Goal: Task Accomplishment & Management: Complete application form

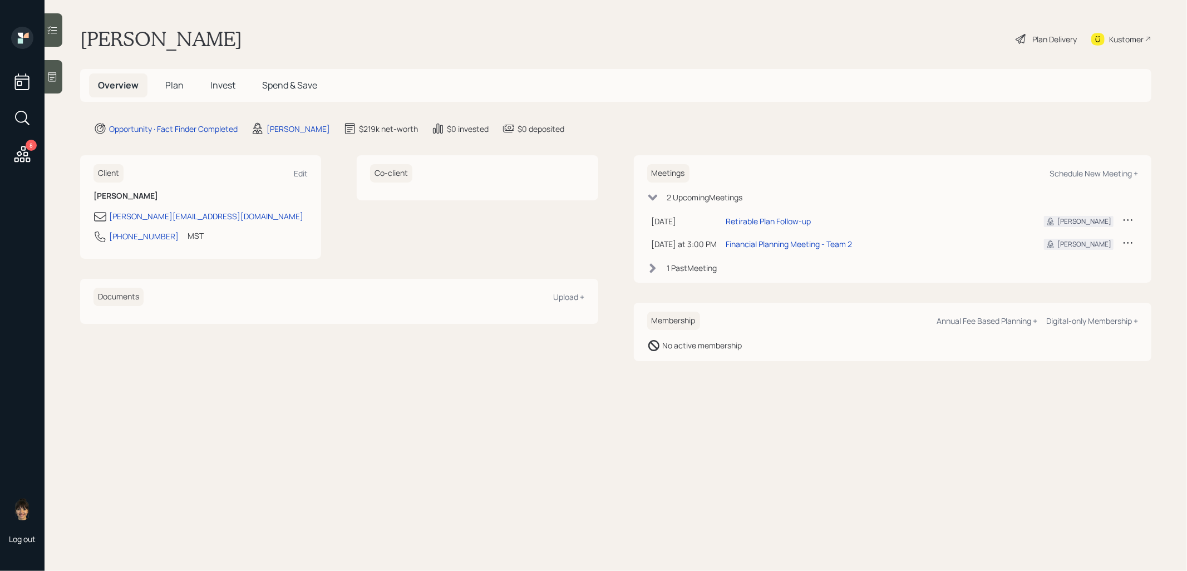
click at [220, 85] on span "Invest" at bounding box center [222, 85] width 25 height 12
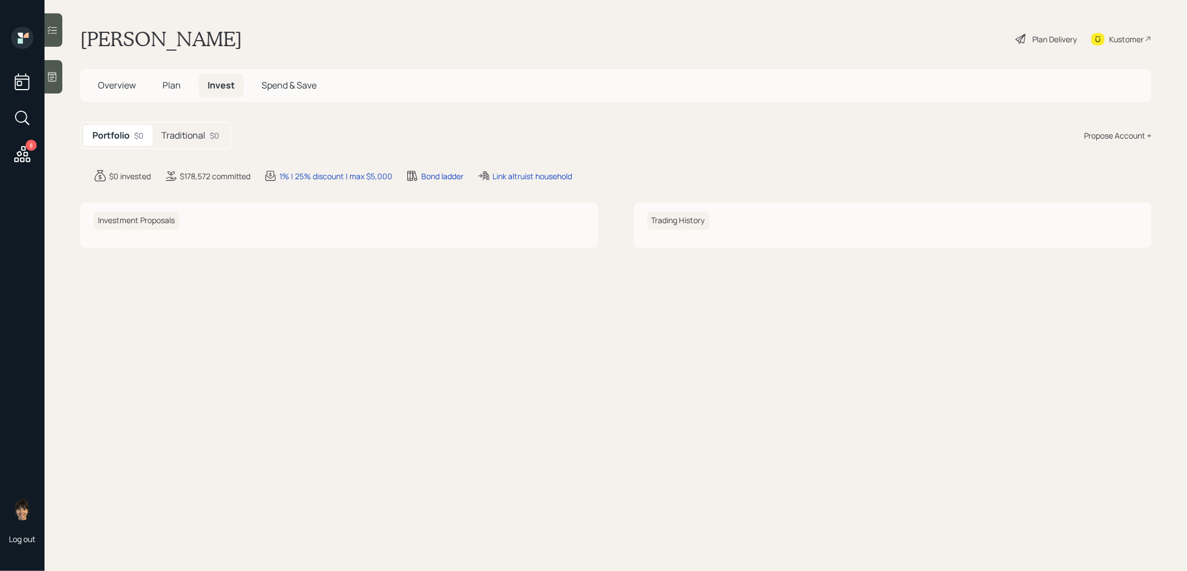
click at [195, 140] on h5 "Traditional" at bounding box center [183, 135] width 44 height 11
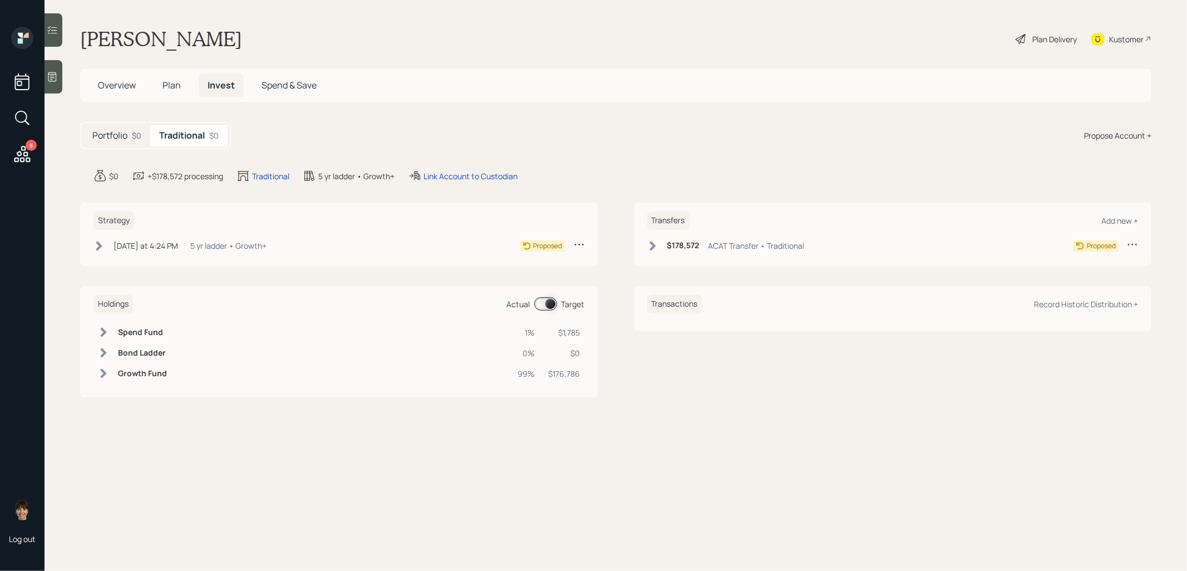
click at [655, 244] on icon at bounding box center [653, 245] width 6 height 9
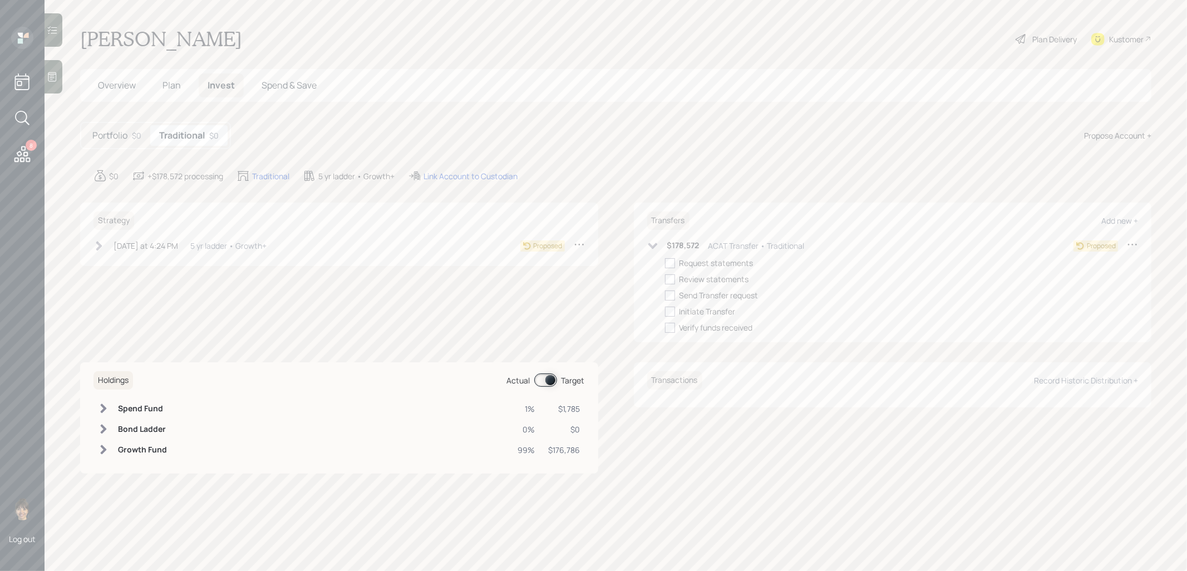
click at [654, 245] on icon at bounding box center [652, 246] width 9 height 6
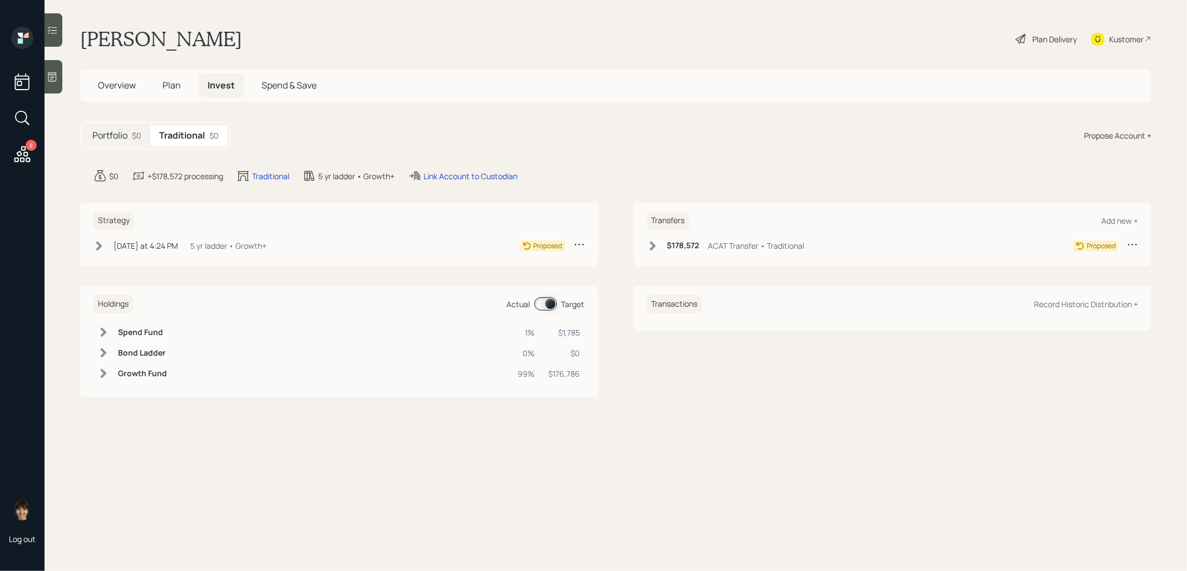
click at [1063, 38] on div "Plan Delivery" at bounding box center [1054, 39] width 45 height 12
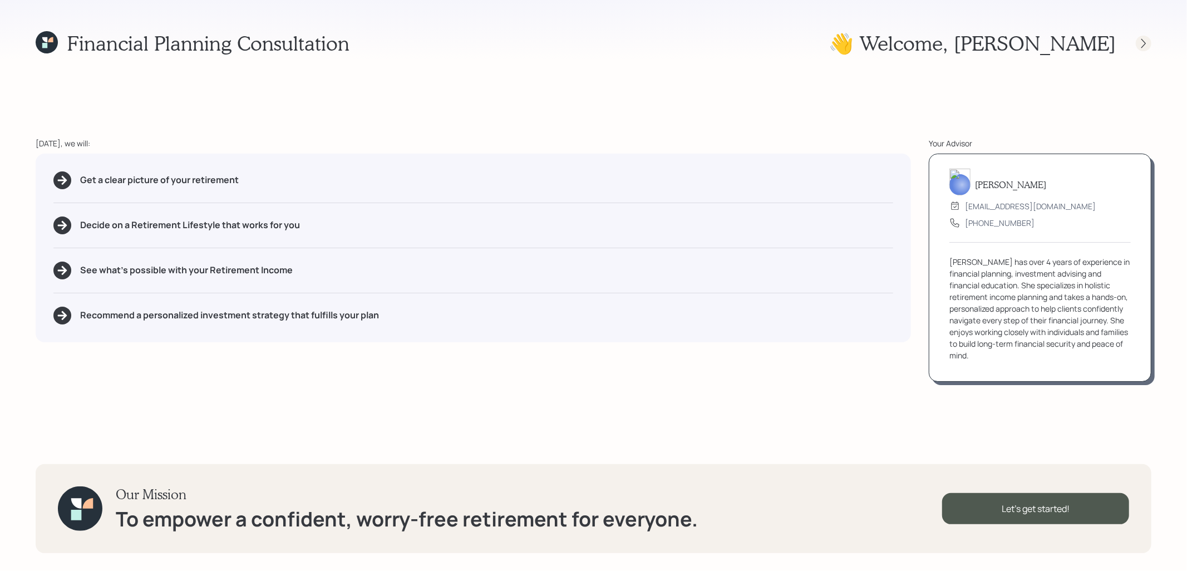
click at [1148, 42] on icon at bounding box center [1143, 43] width 11 height 11
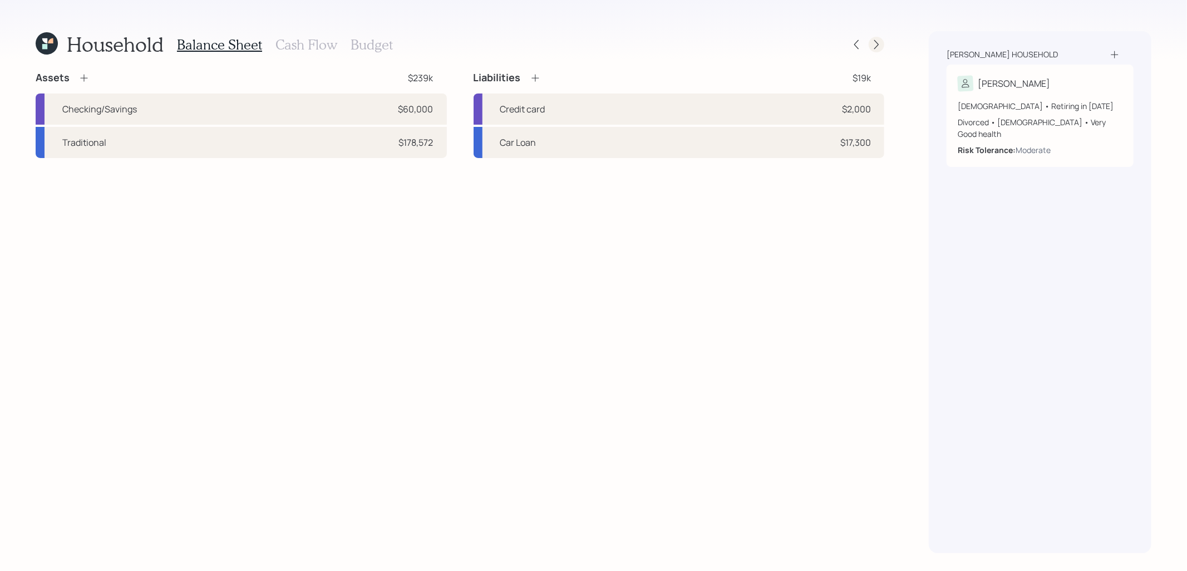
click at [879, 45] on icon at bounding box center [876, 44] width 11 height 11
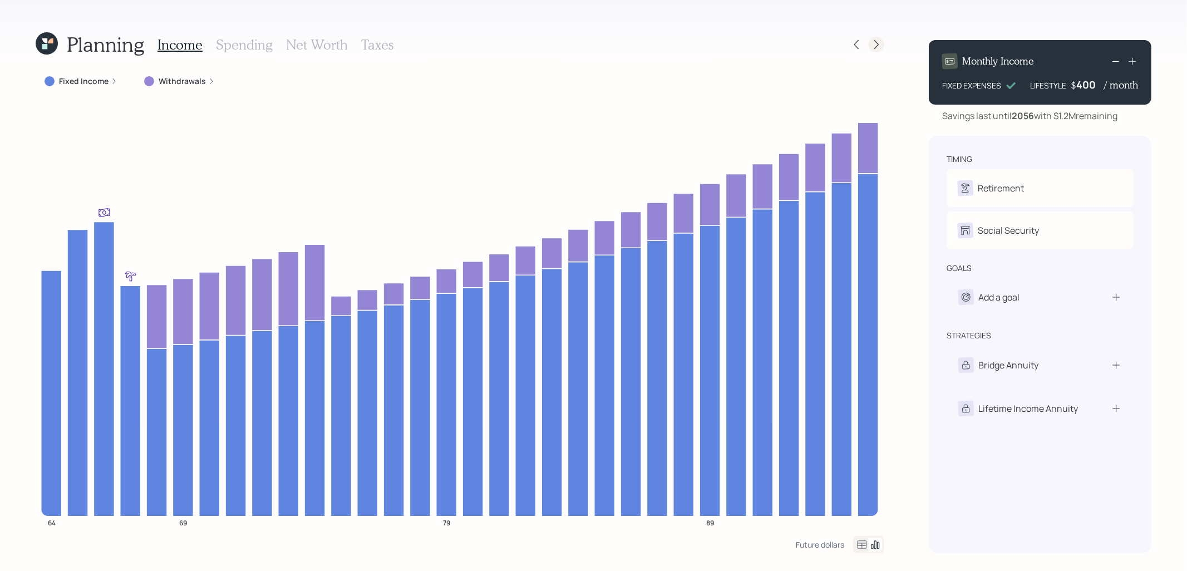
click at [877, 41] on icon at bounding box center [876, 44] width 11 height 11
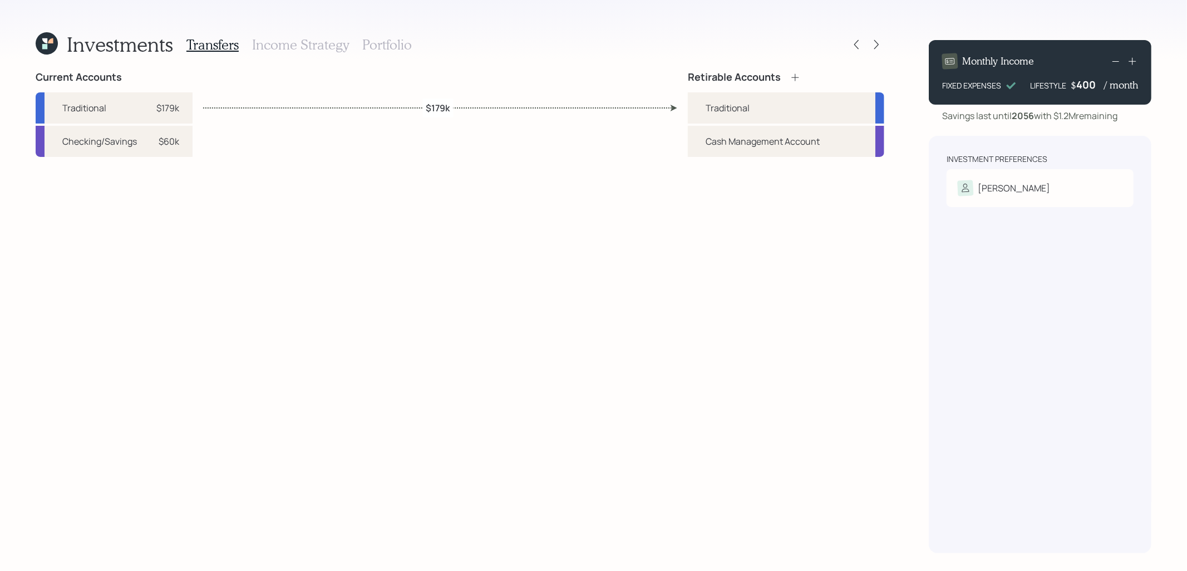
click at [325, 45] on h3 "Income Strategy" at bounding box center [300, 45] width 97 height 16
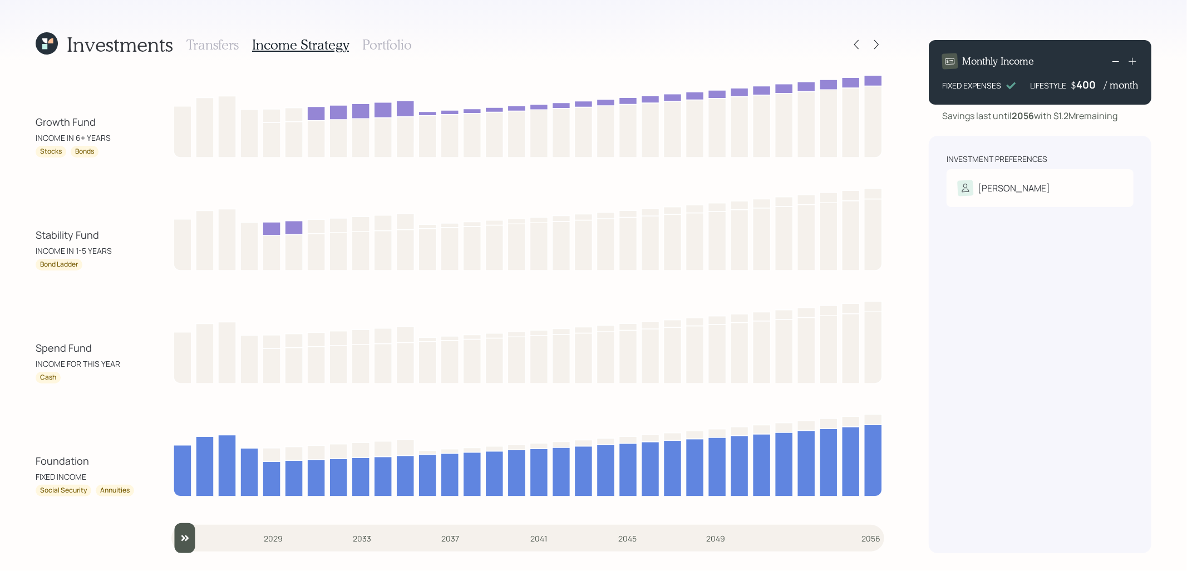
click at [400, 47] on h3 "Portfolio" at bounding box center [387, 45] width 50 height 16
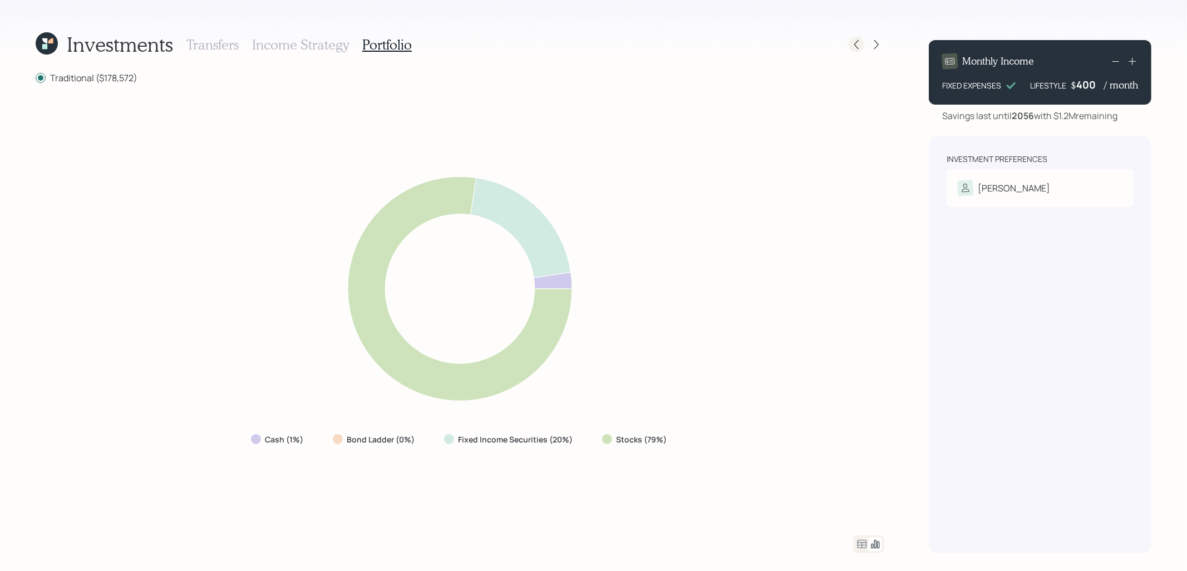
click at [857, 45] on icon at bounding box center [856, 44] width 11 height 11
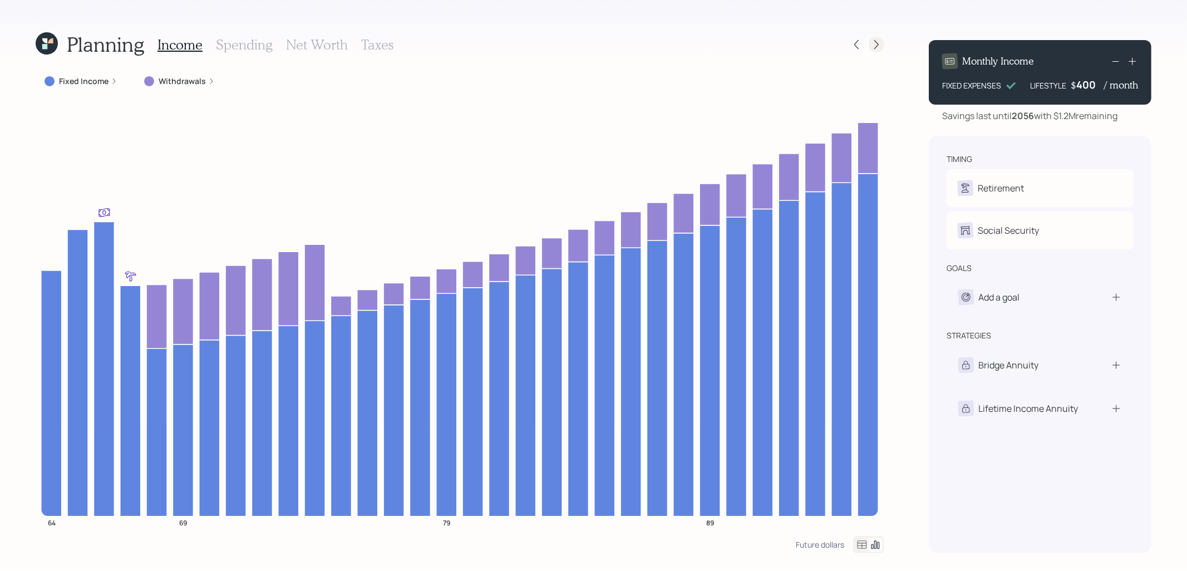
click at [878, 44] on icon at bounding box center [876, 44] width 11 height 11
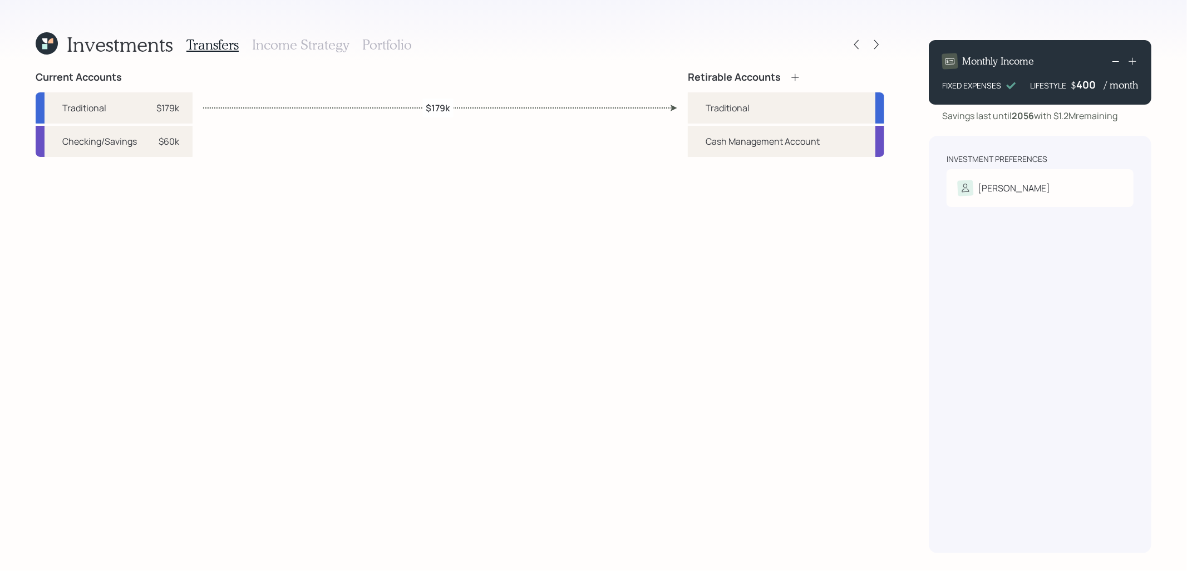
click at [301, 45] on h3 "Income Strategy" at bounding box center [300, 45] width 97 height 16
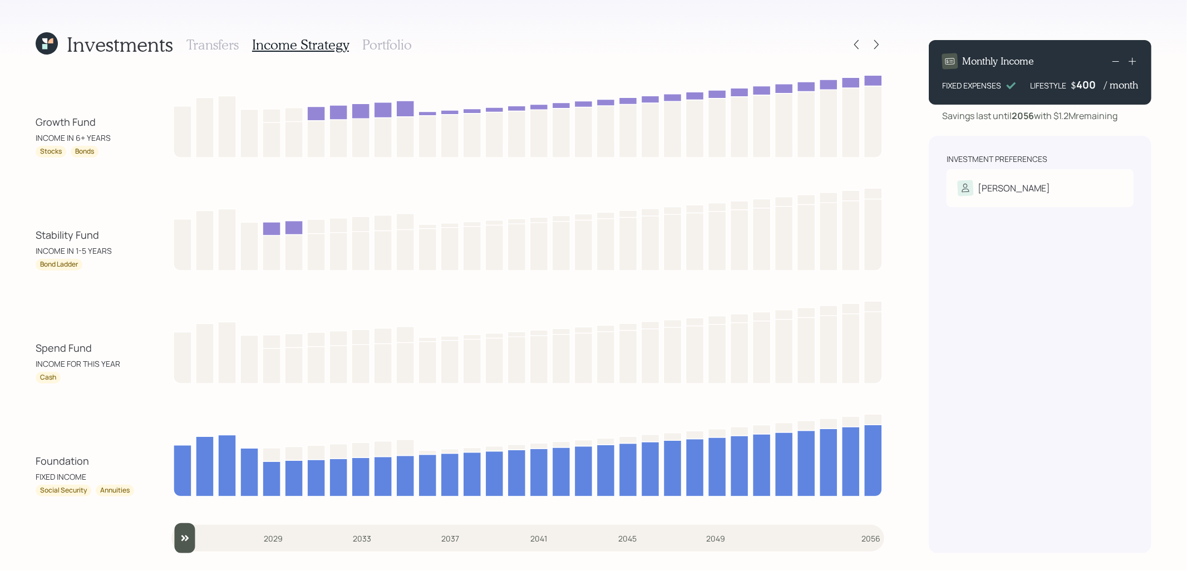
click at [378, 37] on h3 "Portfolio" at bounding box center [387, 45] width 50 height 16
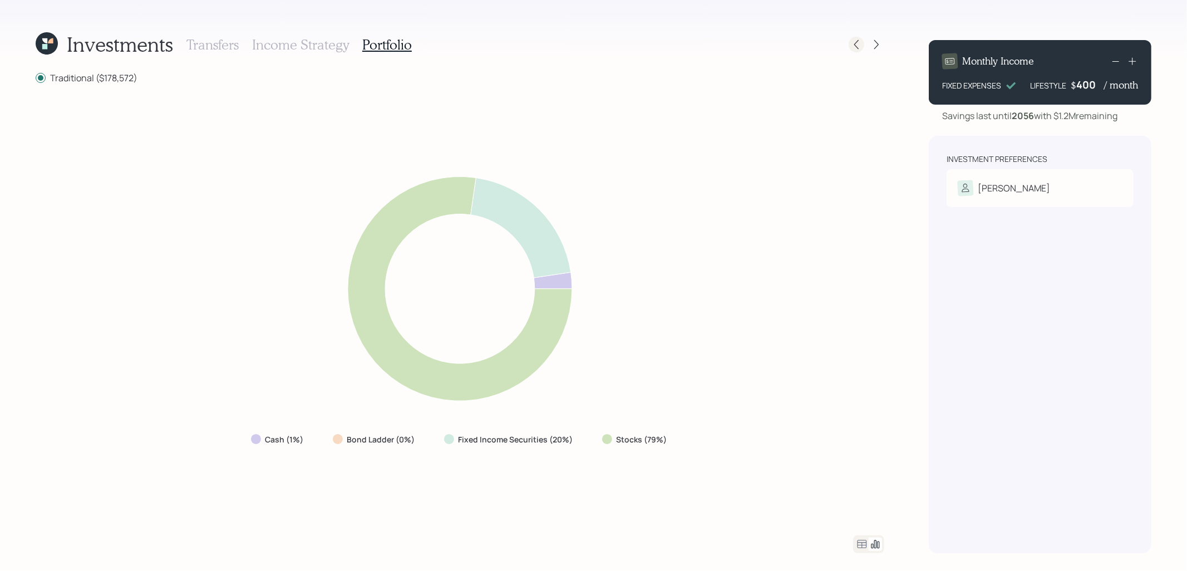
click at [860, 42] on icon at bounding box center [856, 44] width 11 height 11
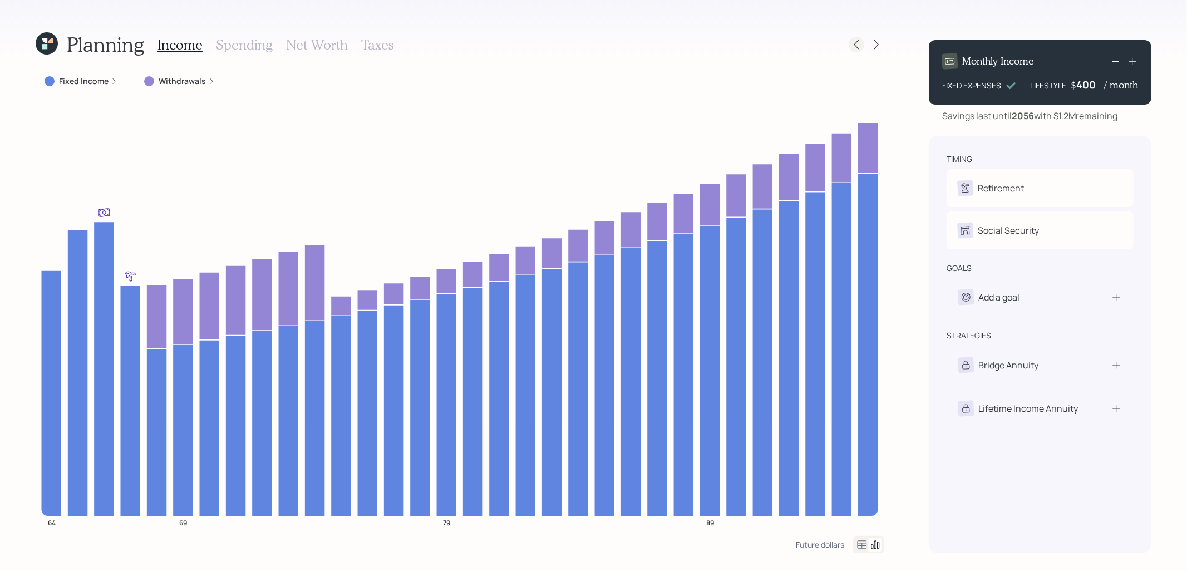
click at [859, 43] on icon at bounding box center [856, 44] width 11 height 11
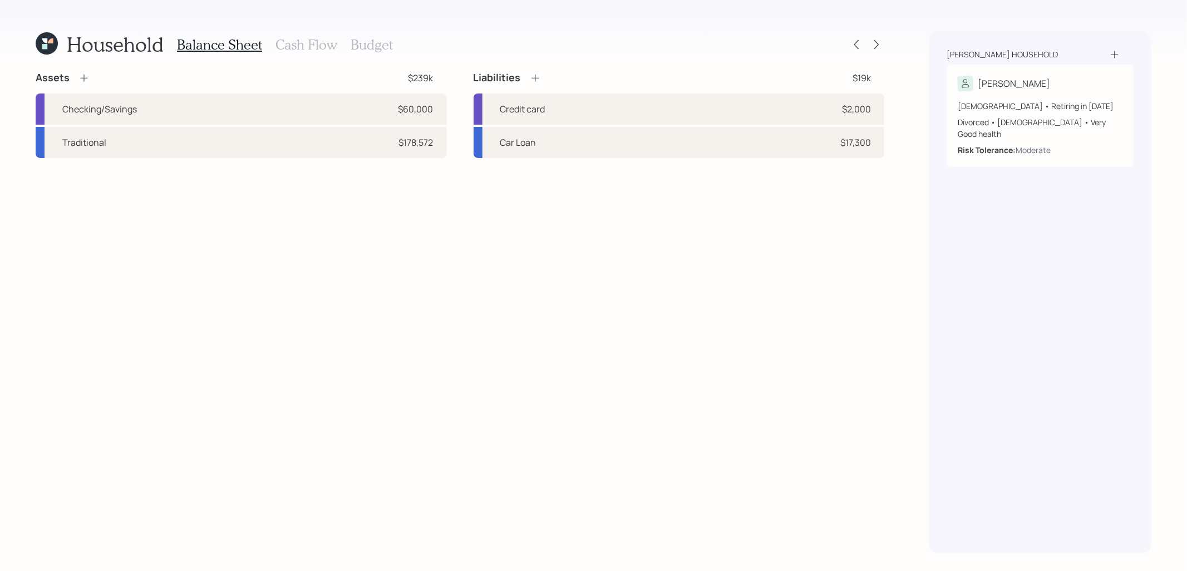
click at [51, 43] on icon at bounding box center [47, 43] width 22 height 22
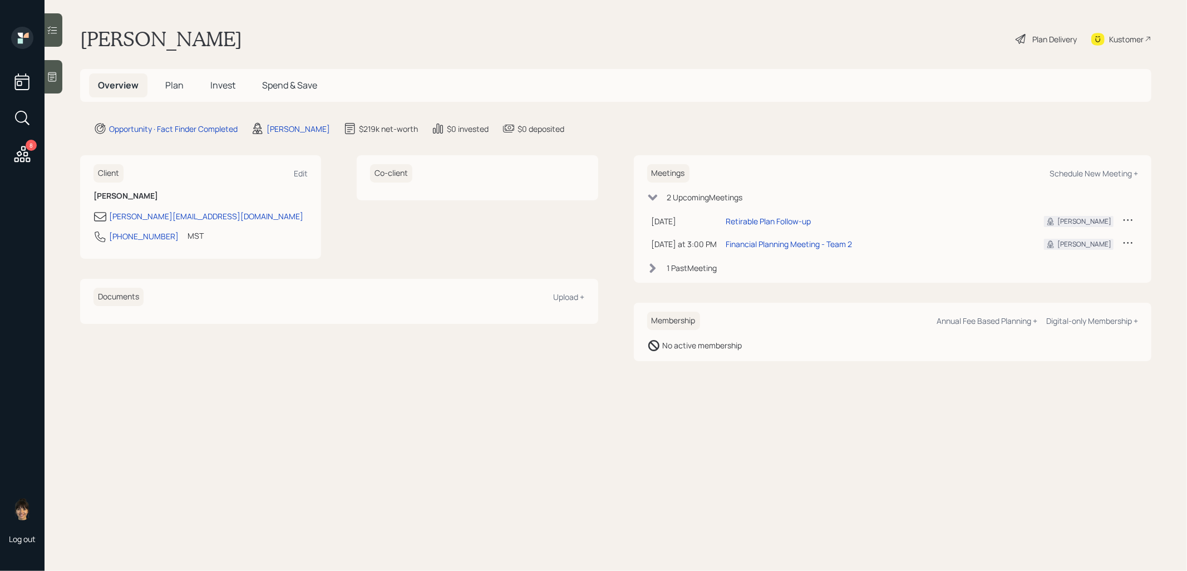
click at [178, 83] on span "Plan" at bounding box center [174, 85] width 18 height 12
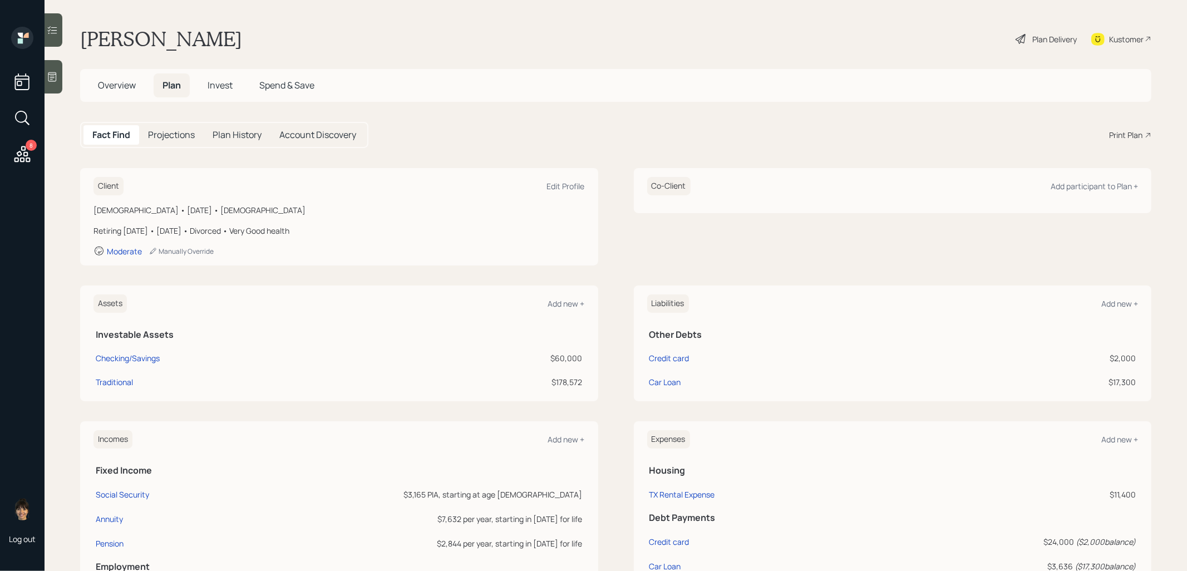
click at [222, 86] on span "Invest" at bounding box center [220, 85] width 25 height 12
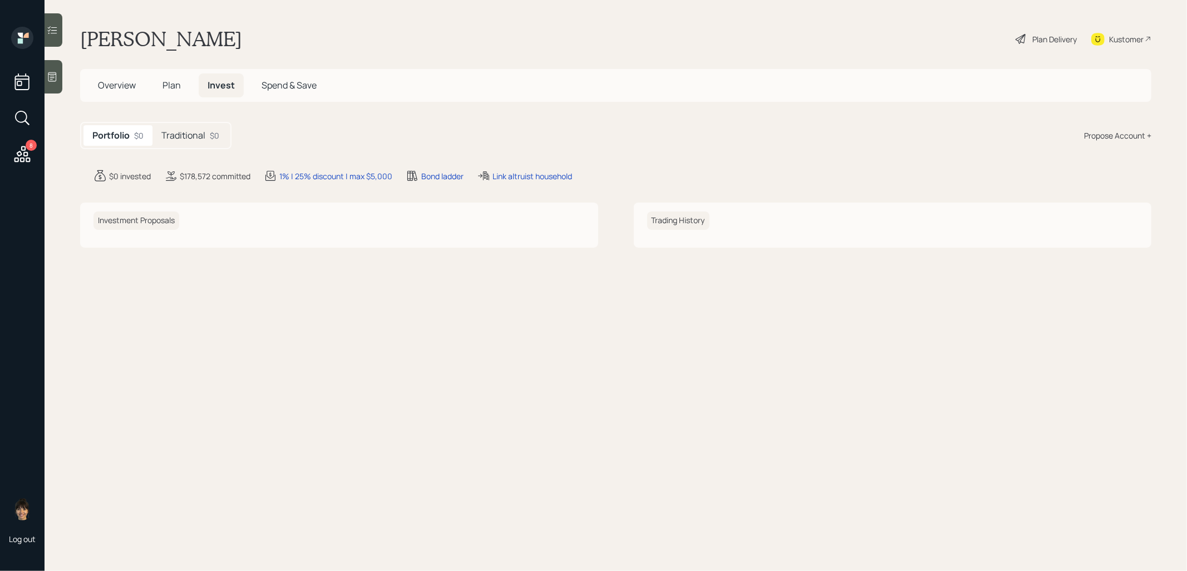
click at [188, 132] on h5 "Traditional" at bounding box center [183, 135] width 44 height 11
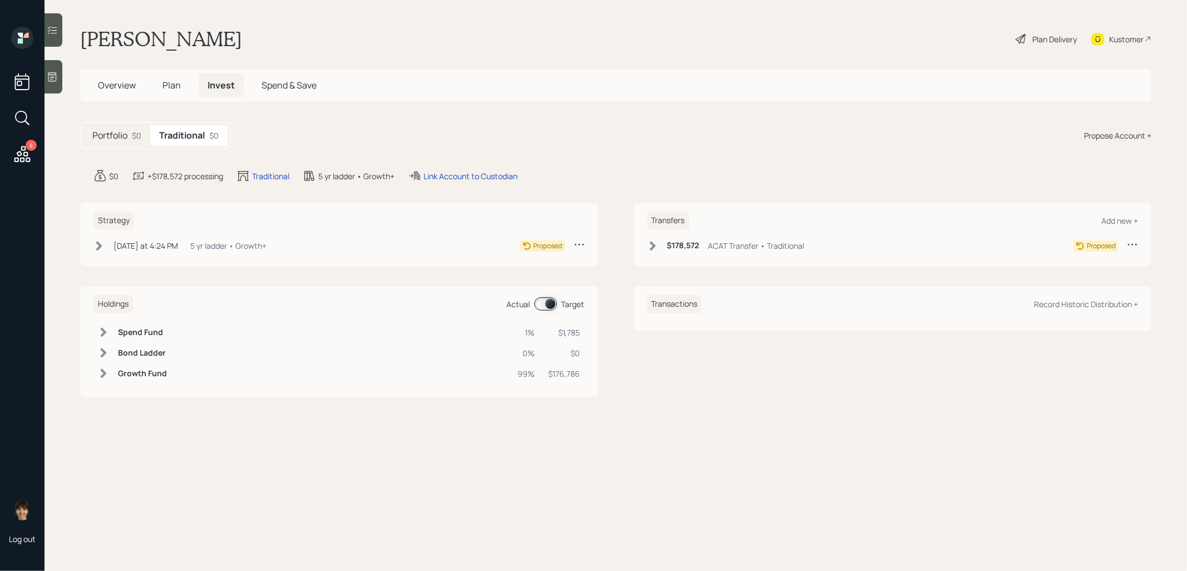
click at [1021, 37] on icon at bounding box center [1021, 39] width 10 height 10
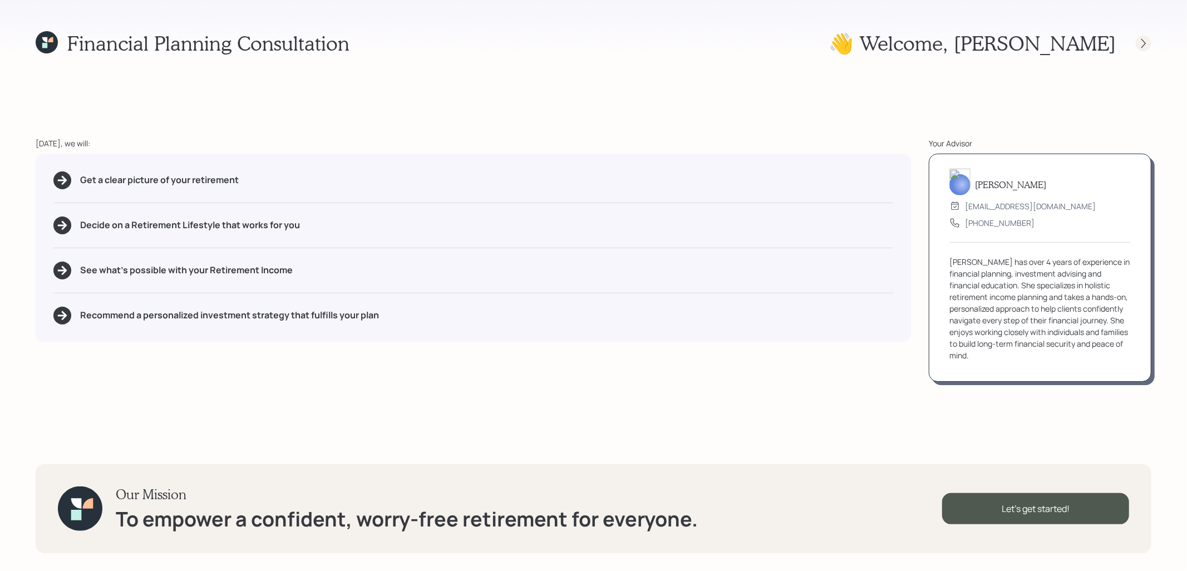
click at [1147, 41] on icon at bounding box center [1143, 43] width 11 height 11
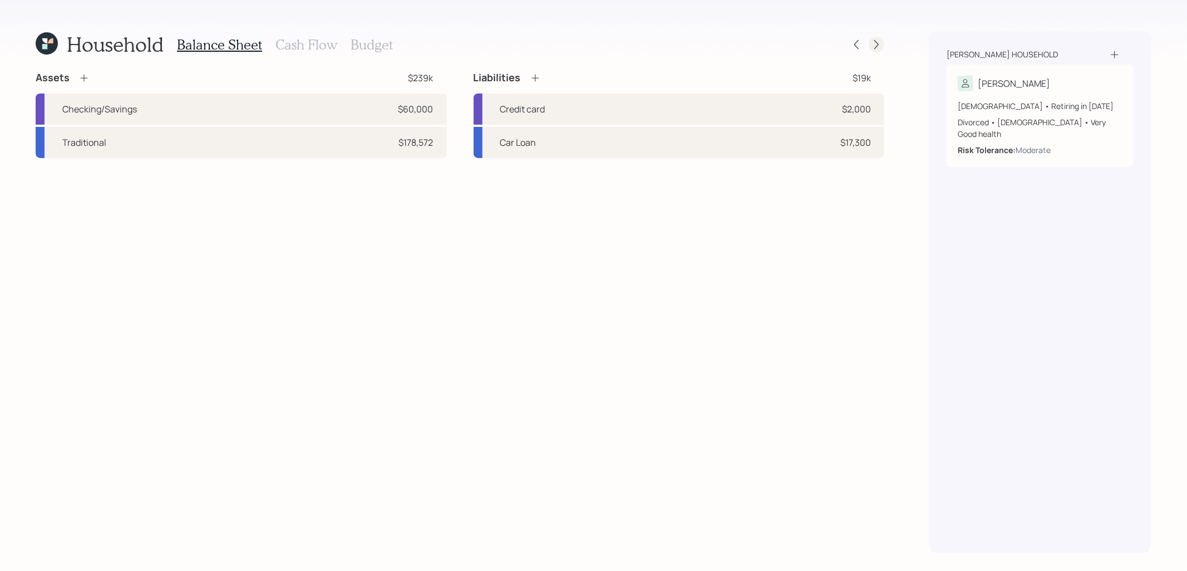
click at [874, 48] on icon at bounding box center [876, 44] width 11 height 11
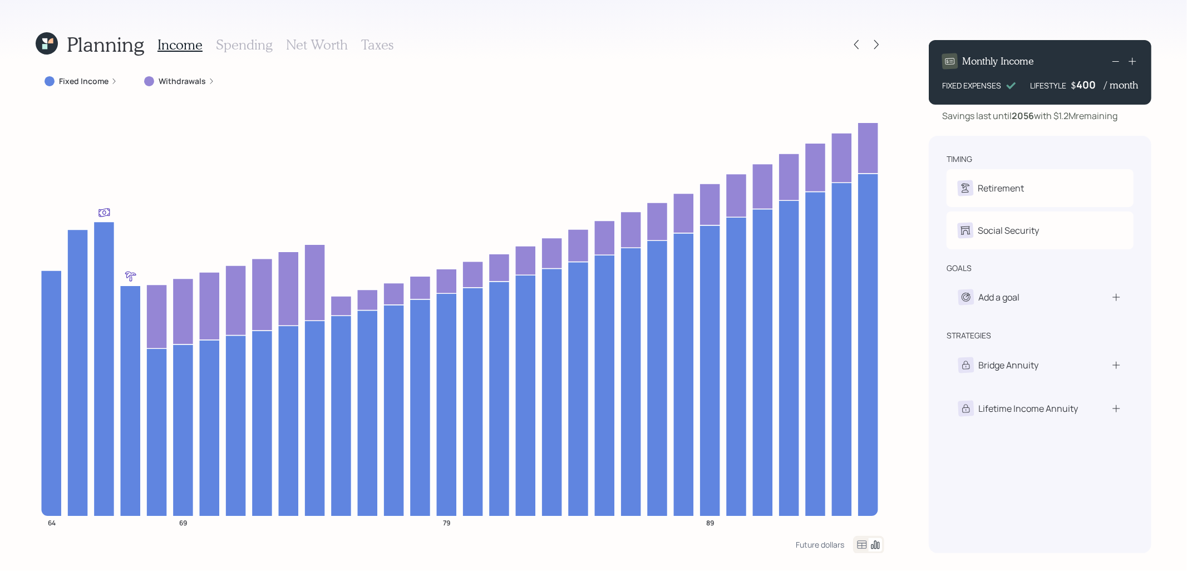
click at [874, 48] on icon at bounding box center [876, 44] width 11 height 11
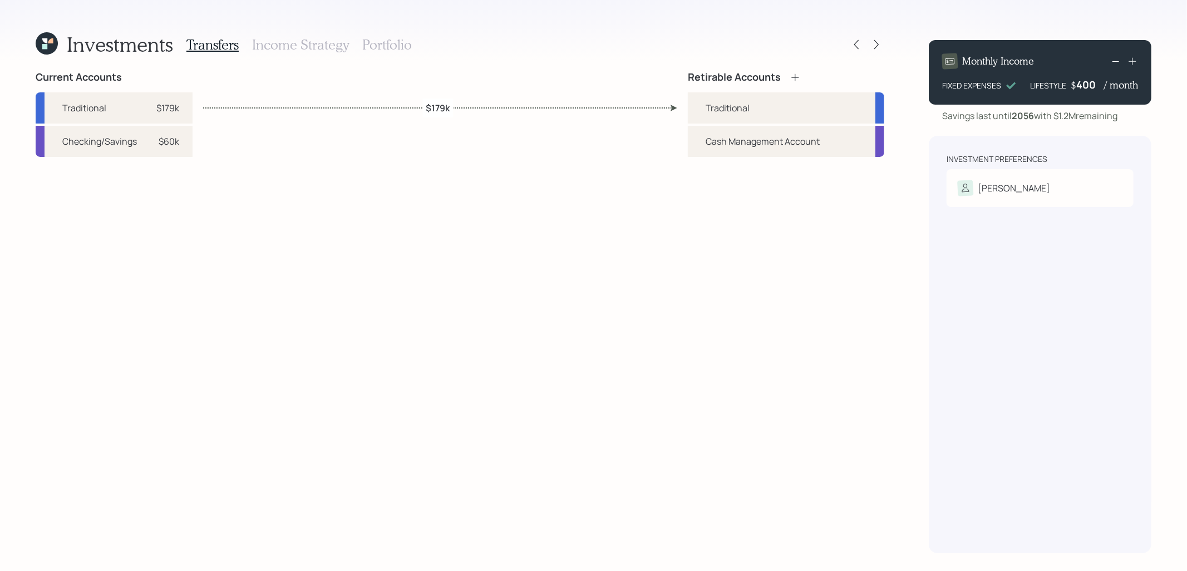
click at [41, 46] on icon at bounding box center [47, 43] width 22 height 22
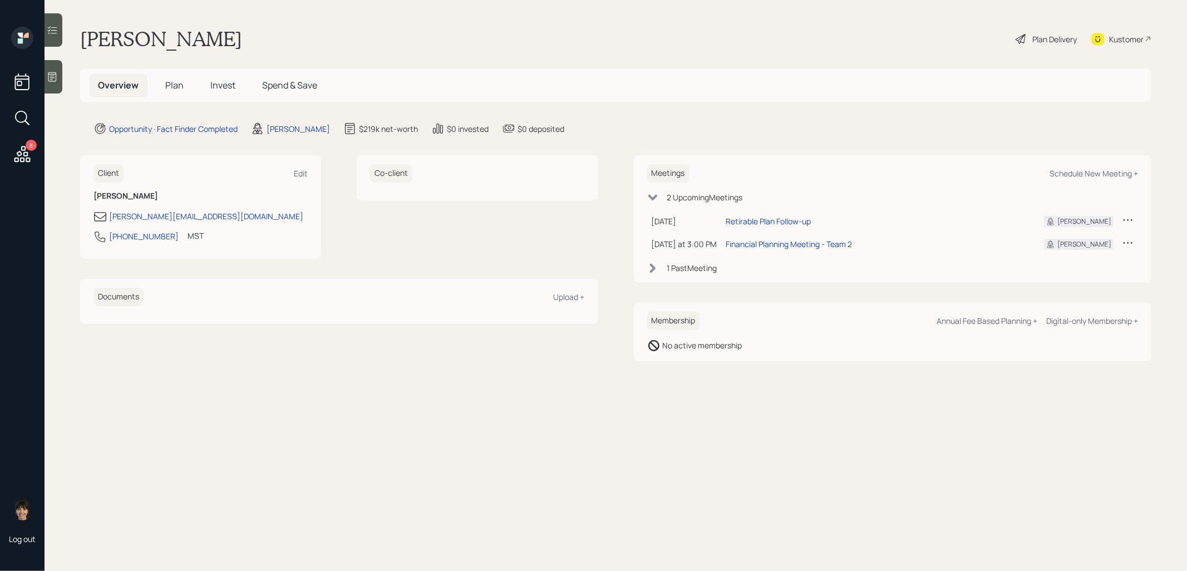
click at [229, 82] on span "Invest" at bounding box center [222, 85] width 25 height 12
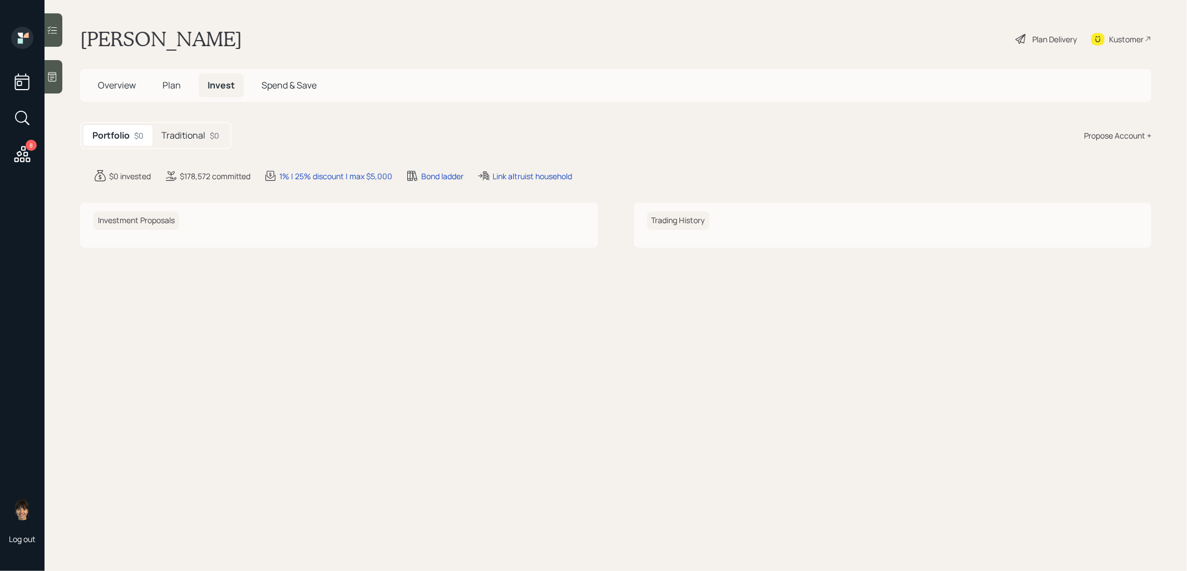
click at [183, 146] on div "Portfolio $0 Traditional $0" at bounding box center [155, 135] width 151 height 27
click at [194, 130] on h5 "Traditional" at bounding box center [183, 135] width 44 height 11
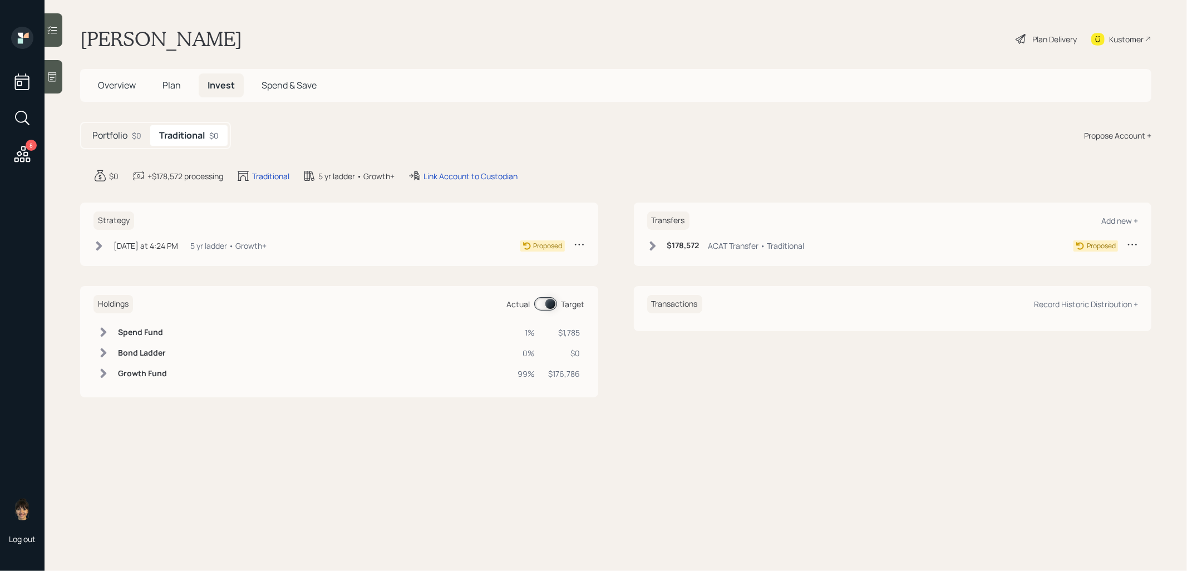
click at [548, 307] on span at bounding box center [545, 303] width 23 height 13
click at [539, 306] on input at bounding box center [537, 304] width 4 height 3
click at [554, 303] on span at bounding box center [545, 303] width 23 height 13
click at [539, 303] on input at bounding box center [537, 304] width 4 height 3
click at [101, 247] on icon at bounding box center [99, 245] width 11 height 11
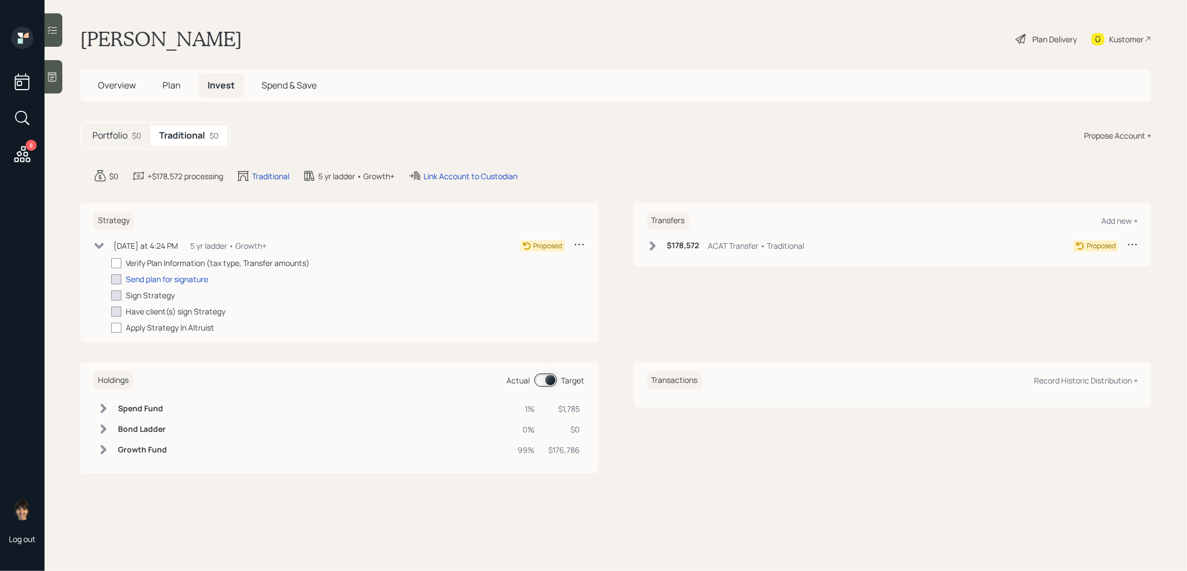
click at [1052, 37] on div "Plan Delivery" at bounding box center [1054, 39] width 45 height 12
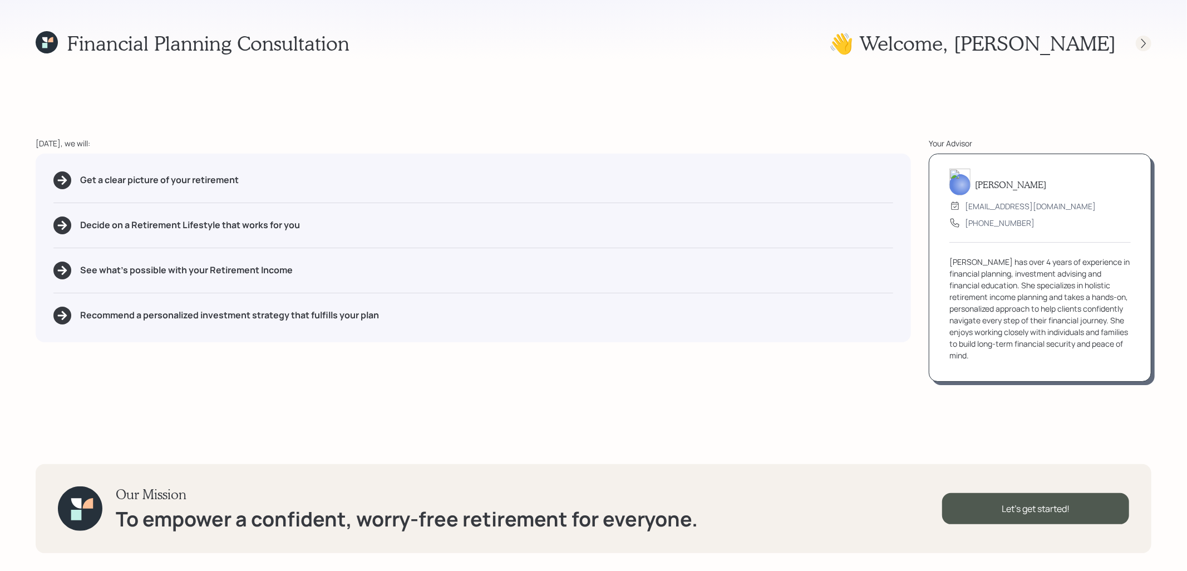
click at [1143, 47] on icon at bounding box center [1143, 43] width 11 height 11
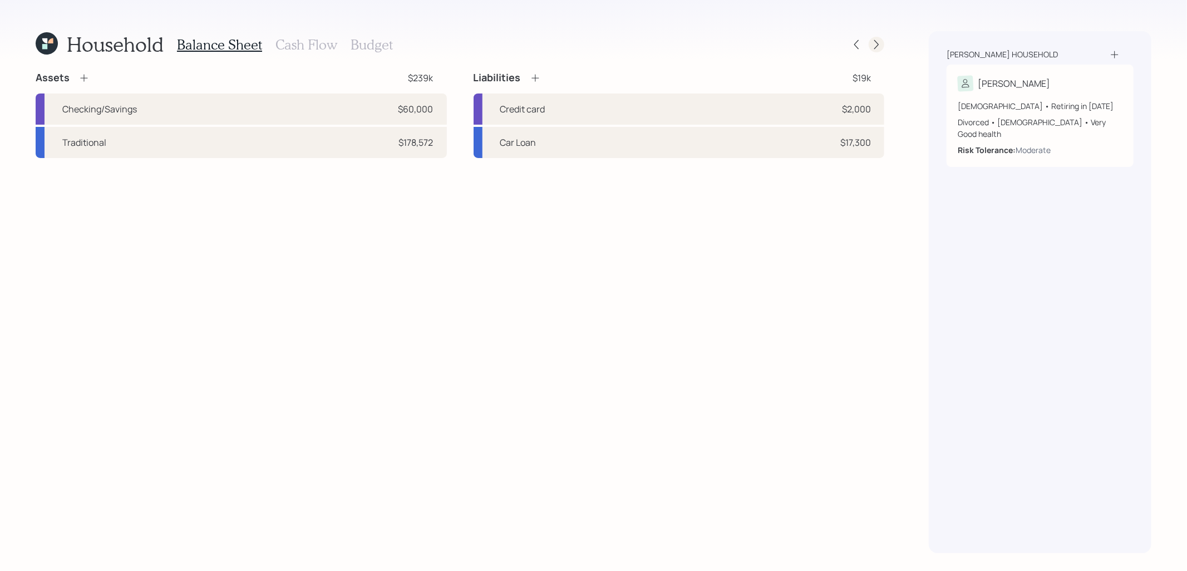
click at [872, 45] on icon at bounding box center [876, 44] width 11 height 11
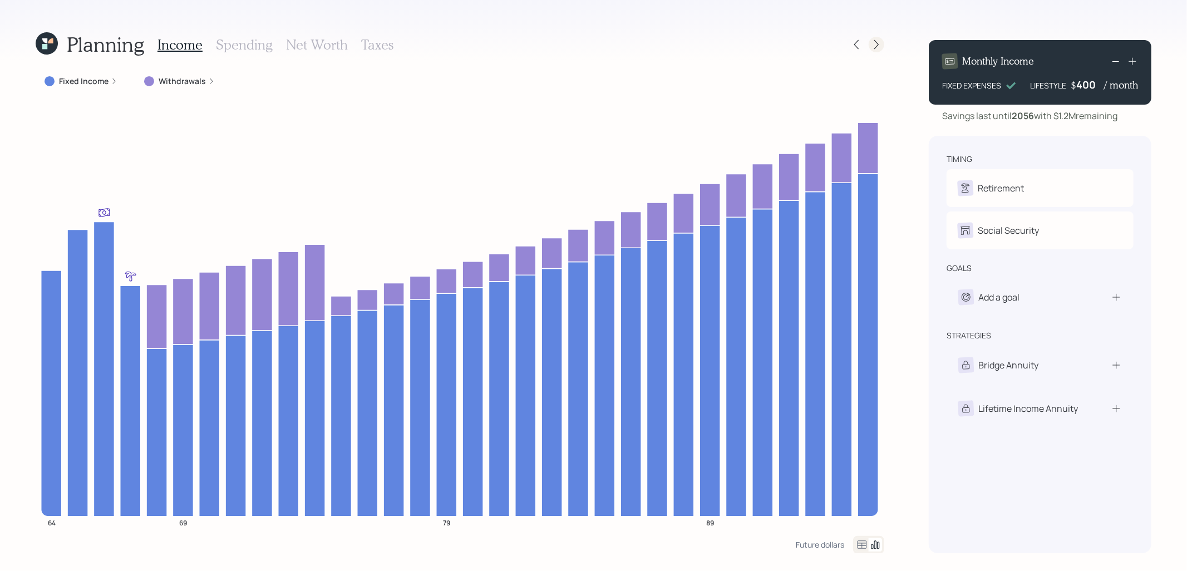
click at [878, 39] on icon at bounding box center [876, 44] width 11 height 11
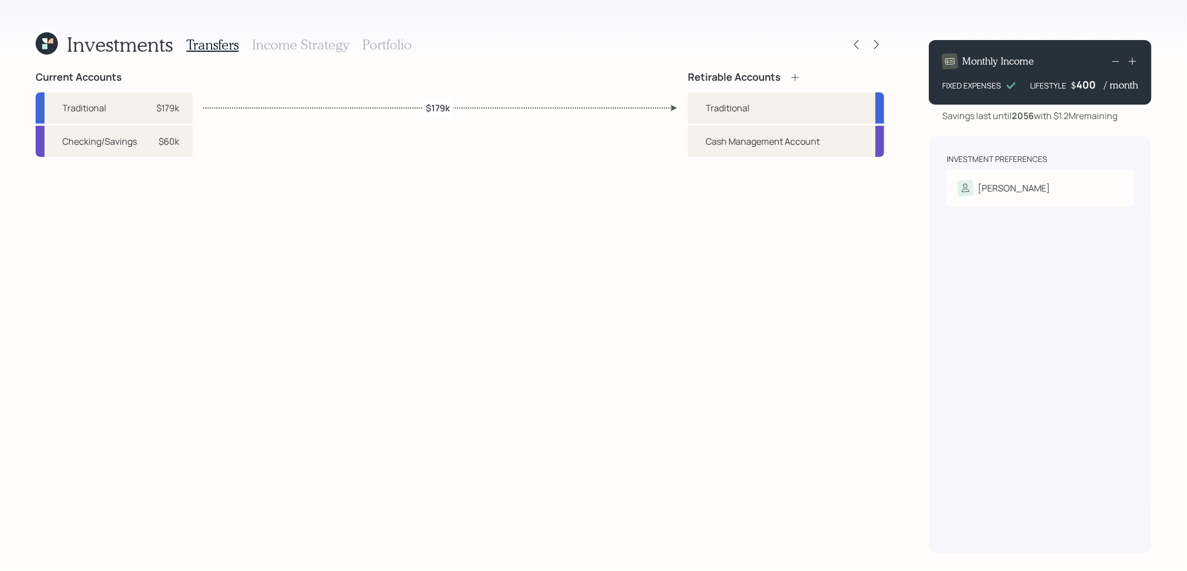
click at [382, 44] on h3 "Portfolio" at bounding box center [387, 45] width 50 height 16
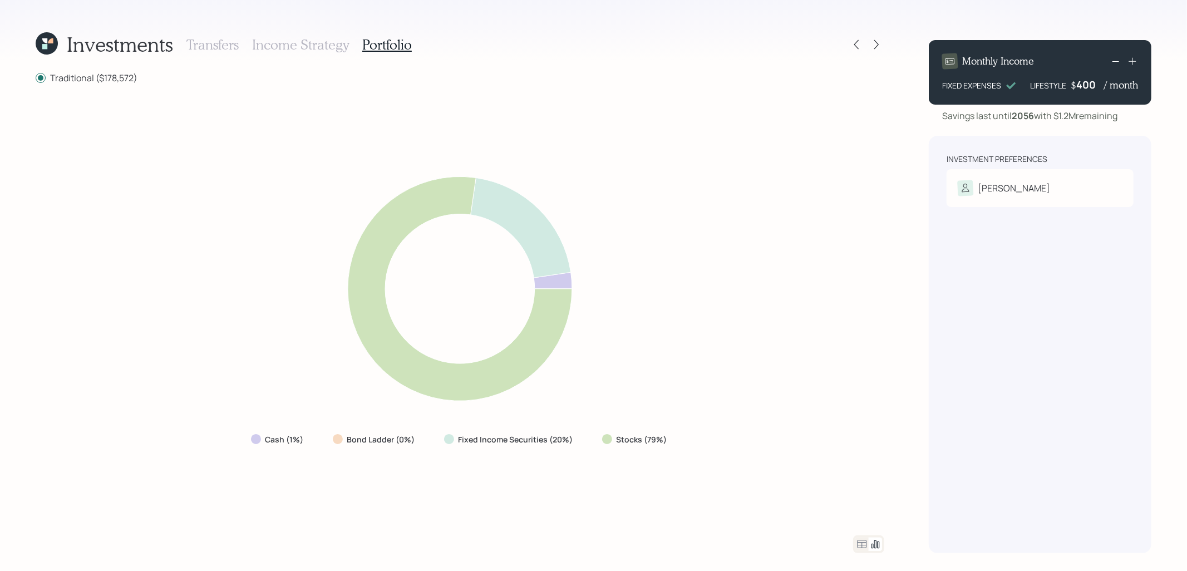
click at [387, 381] on icon at bounding box center [459, 288] width 509 height 255
click at [854, 37] on div at bounding box center [857, 45] width 16 height 16
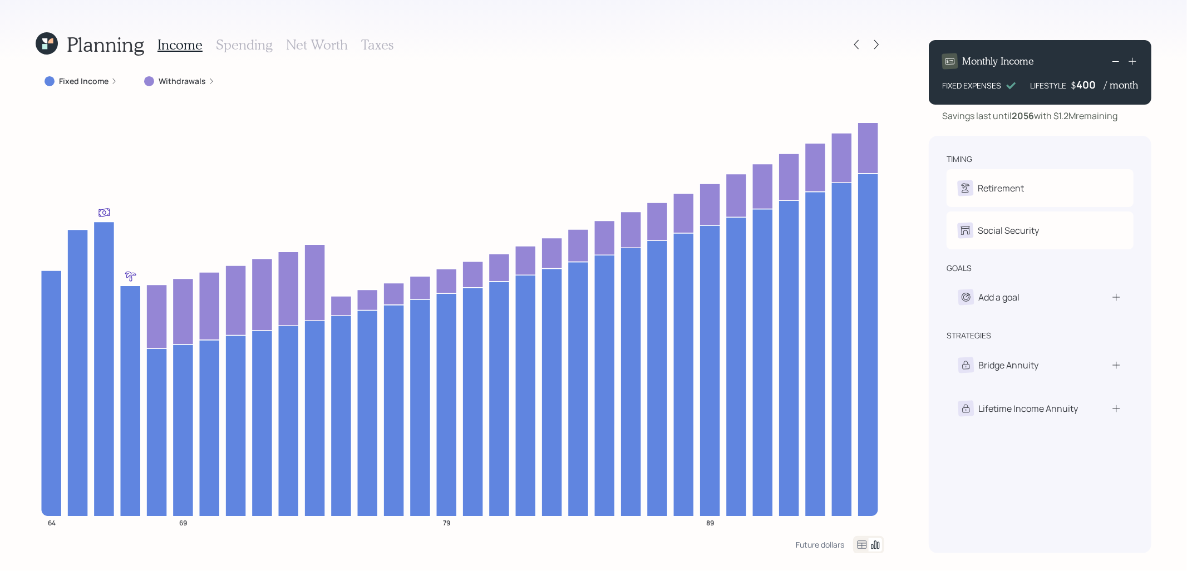
click at [48, 45] on icon at bounding box center [47, 43] width 22 height 22
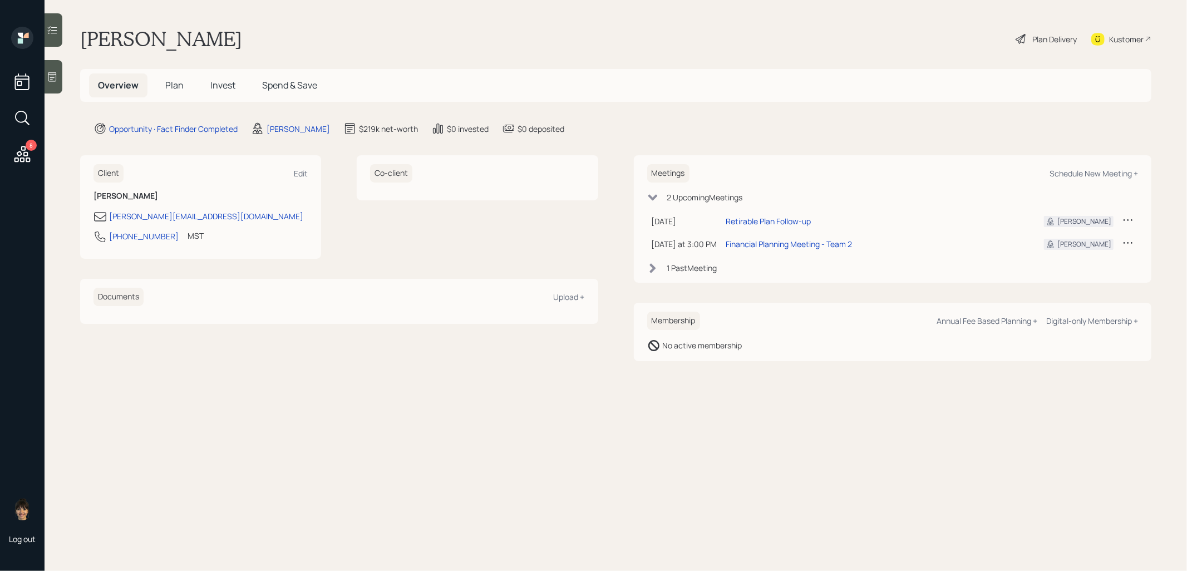
click at [170, 87] on span "Plan" at bounding box center [174, 85] width 18 height 12
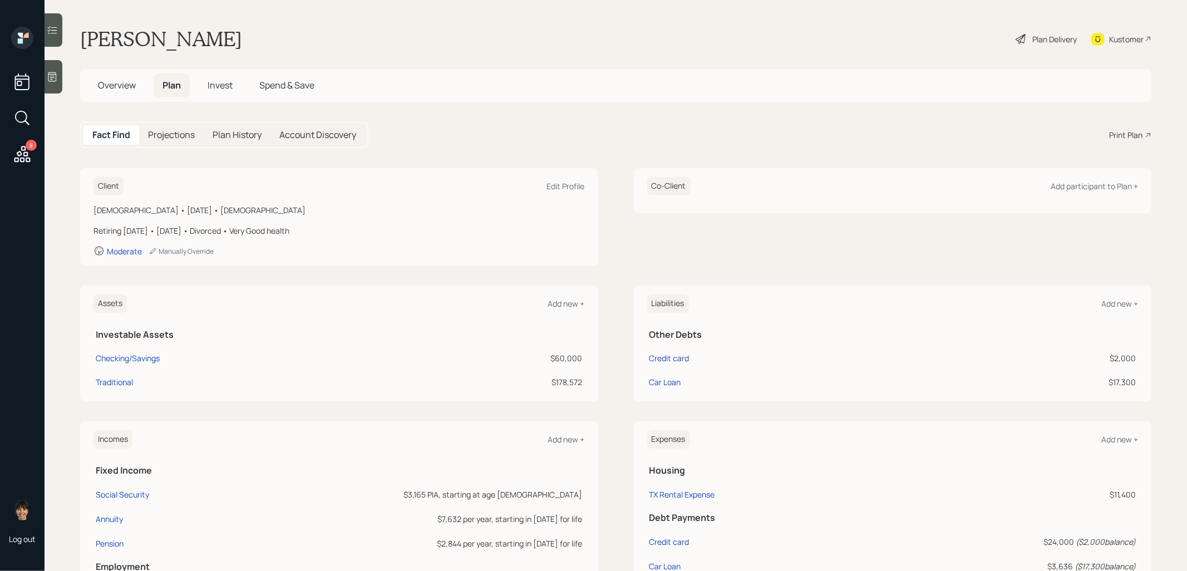
click at [1019, 42] on icon at bounding box center [1021, 38] width 13 height 13
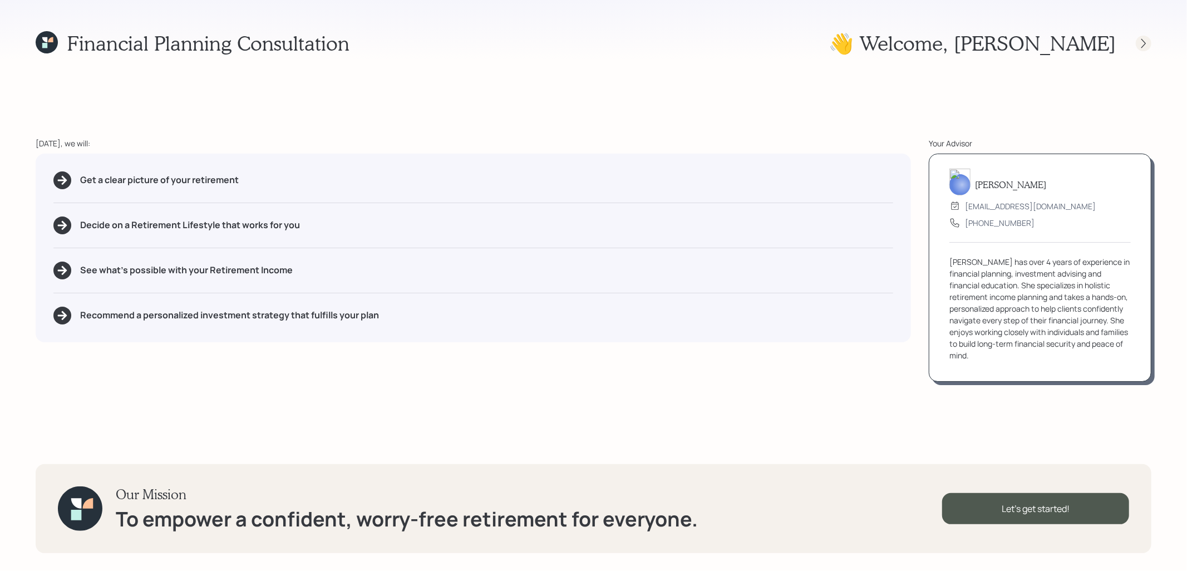
click at [1144, 40] on icon at bounding box center [1143, 43] width 11 height 11
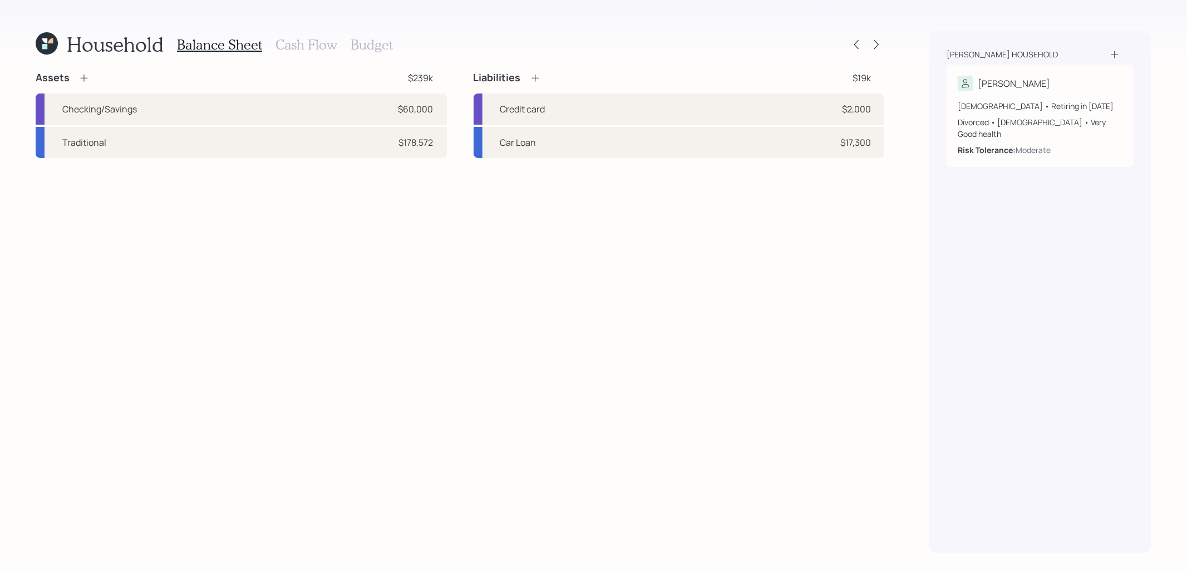
click at [310, 47] on h3 "Cash Flow" at bounding box center [307, 45] width 62 height 16
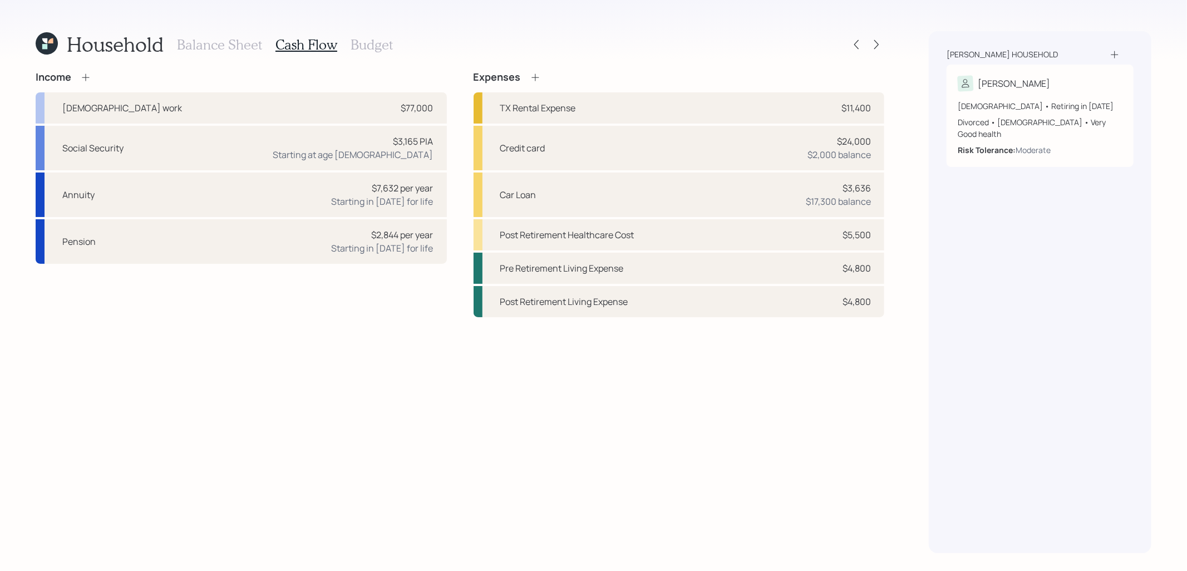
click at [85, 81] on icon at bounding box center [85, 76] width 7 height 7
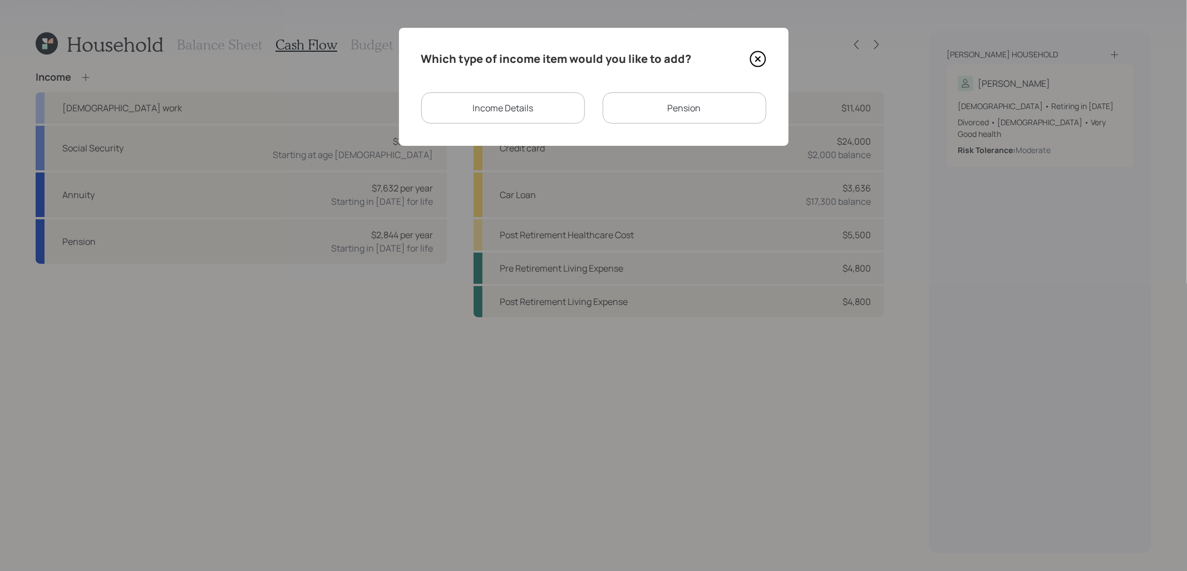
click at [527, 108] on div "Income Details" at bounding box center [503, 107] width 164 height 31
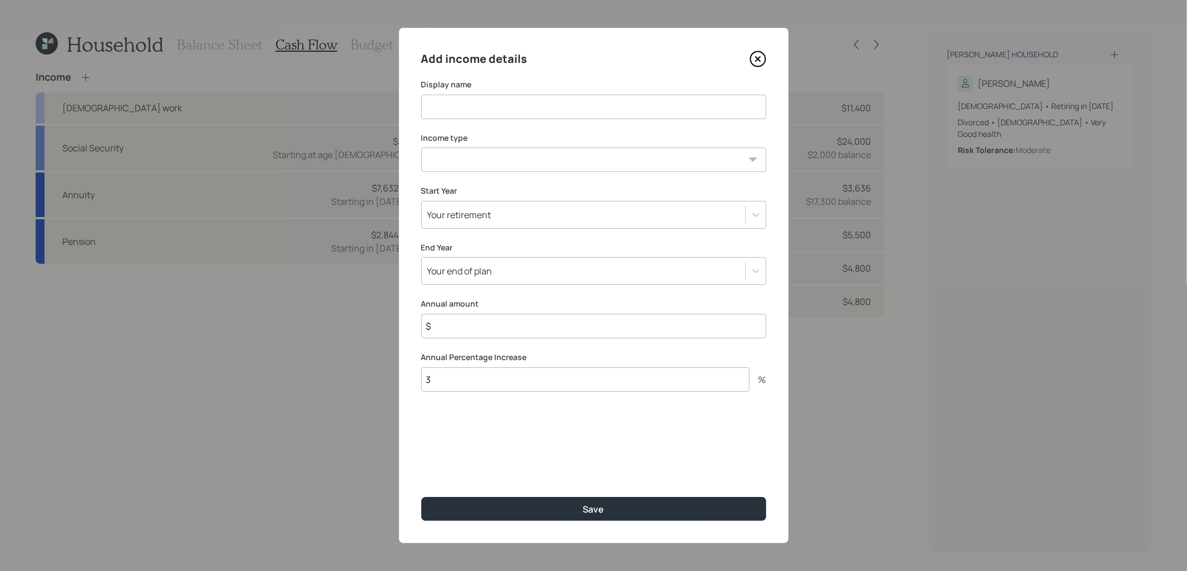
click at [503, 105] on input at bounding box center [593, 107] width 345 height 24
click at [446, 160] on select "Full-time work Part-time work Self employment Other" at bounding box center [593, 159] width 345 height 24
select select "other"
click at [421, 147] on select "Full-time work Part-time work Self employment Other" at bounding box center [593, 159] width 345 height 24
click at [478, 205] on select "Tax-free Earned Self Employment Alimony Royalties Pension / Annuity Interest Di…" at bounding box center [593, 213] width 345 height 24
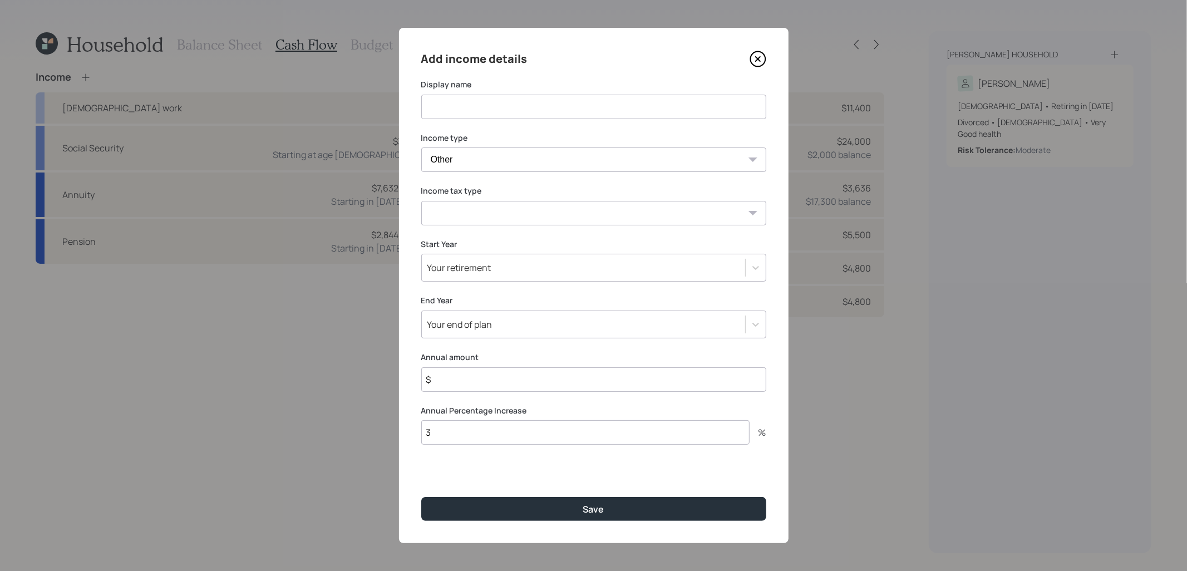
click at [464, 215] on select "Tax-free Earned Self Employment Alimony Royalties Pension / Annuity Interest Di…" at bounding box center [593, 213] width 345 height 24
click at [760, 57] on icon at bounding box center [757, 59] width 4 height 4
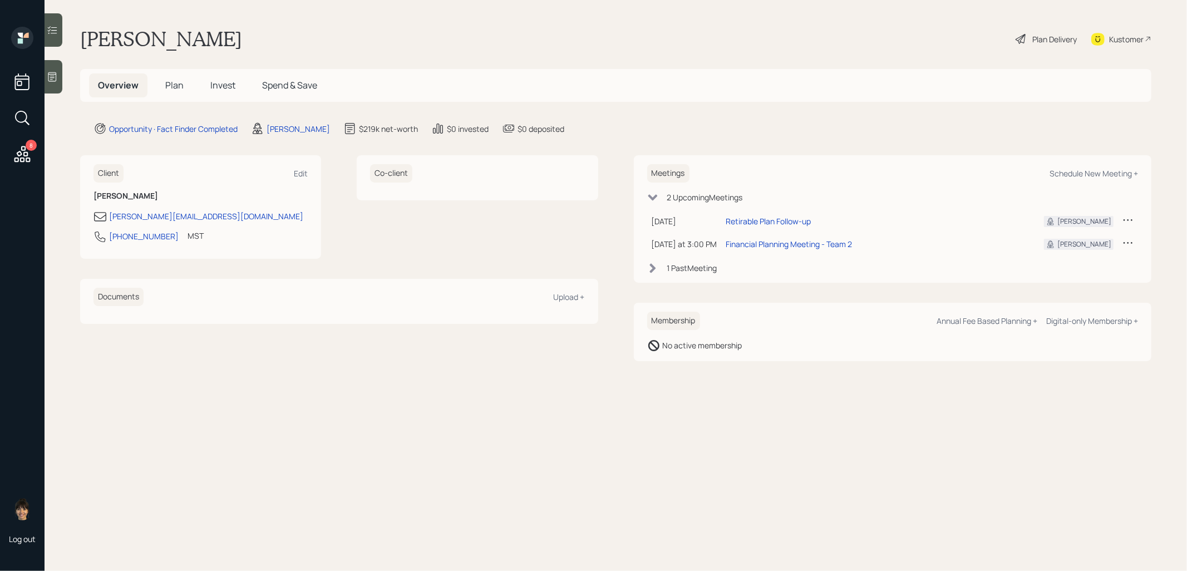
click at [173, 86] on span "Plan" at bounding box center [174, 85] width 18 height 12
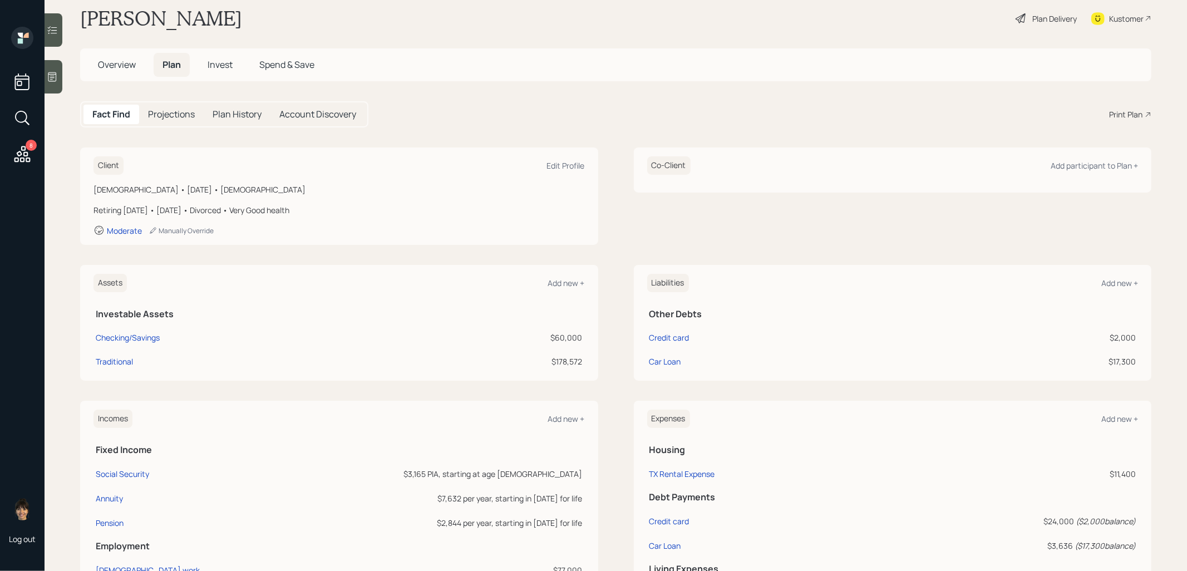
scroll to position [28, 0]
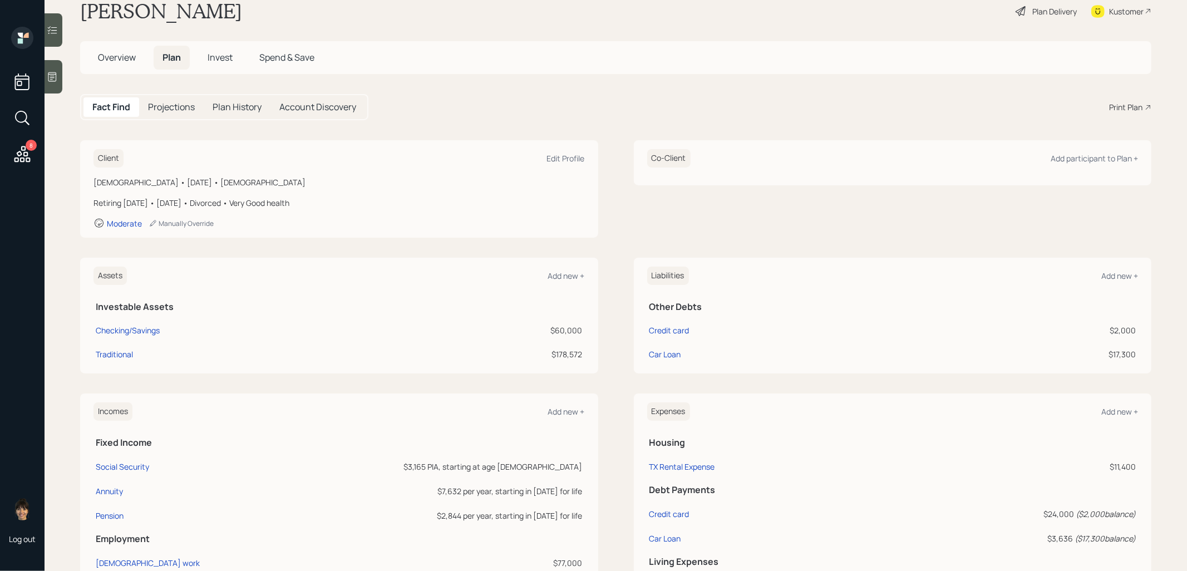
click at [222, 60] on span "Invest" at bounding box center [220, 57] width 25 height 12
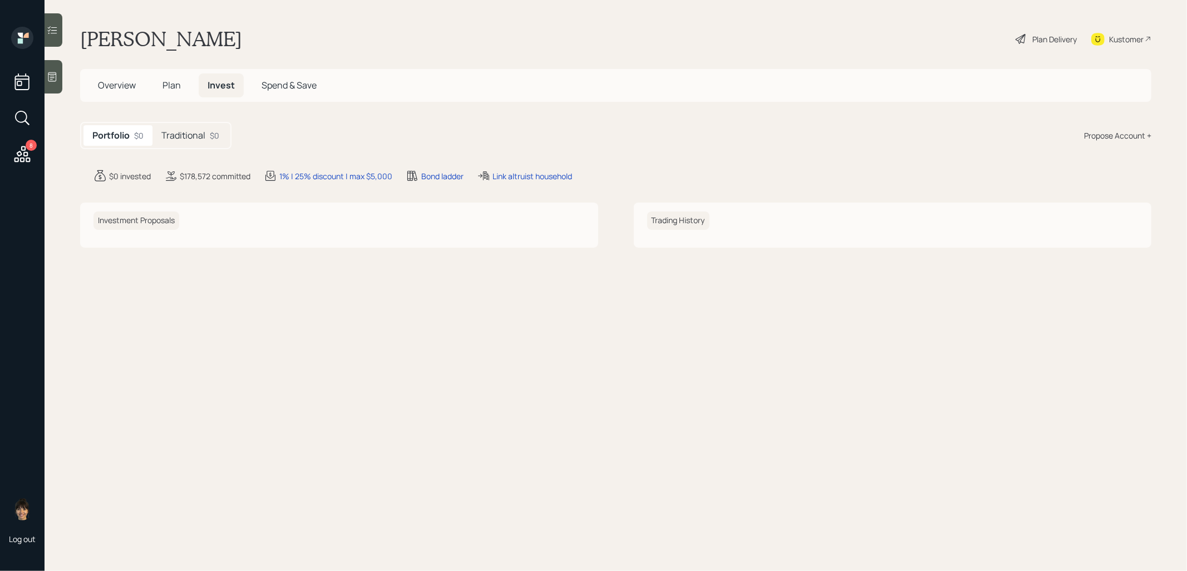
click at [199, 132] on h5 "Traditional" at bounding box center [183, 135] width 44 height 11
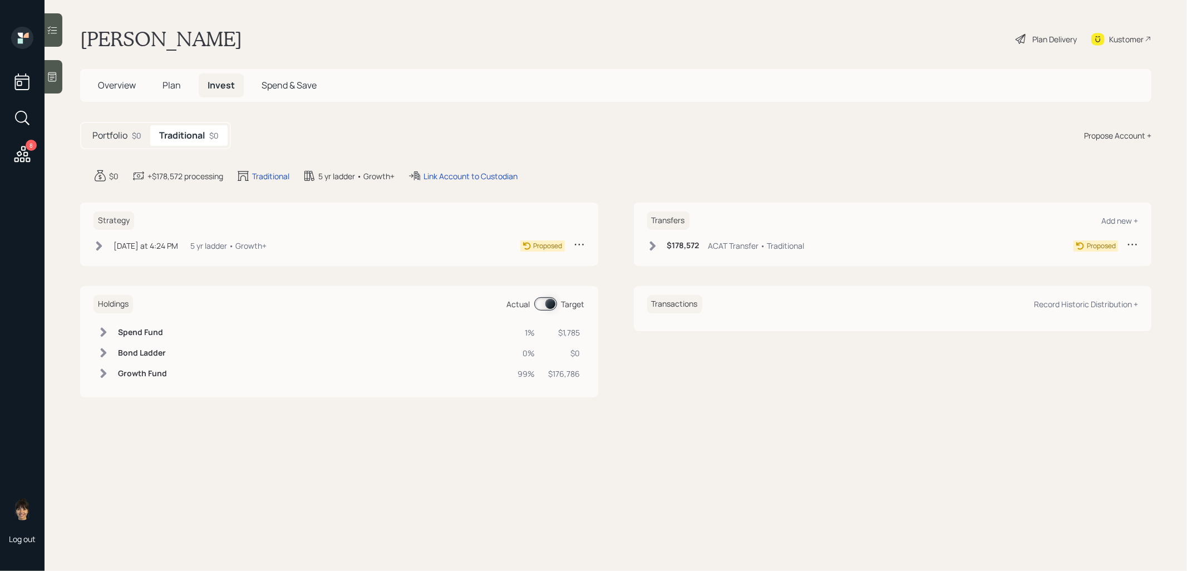
click at [98, 246] on icon at bounding box center [99, 245] width 11 height 11
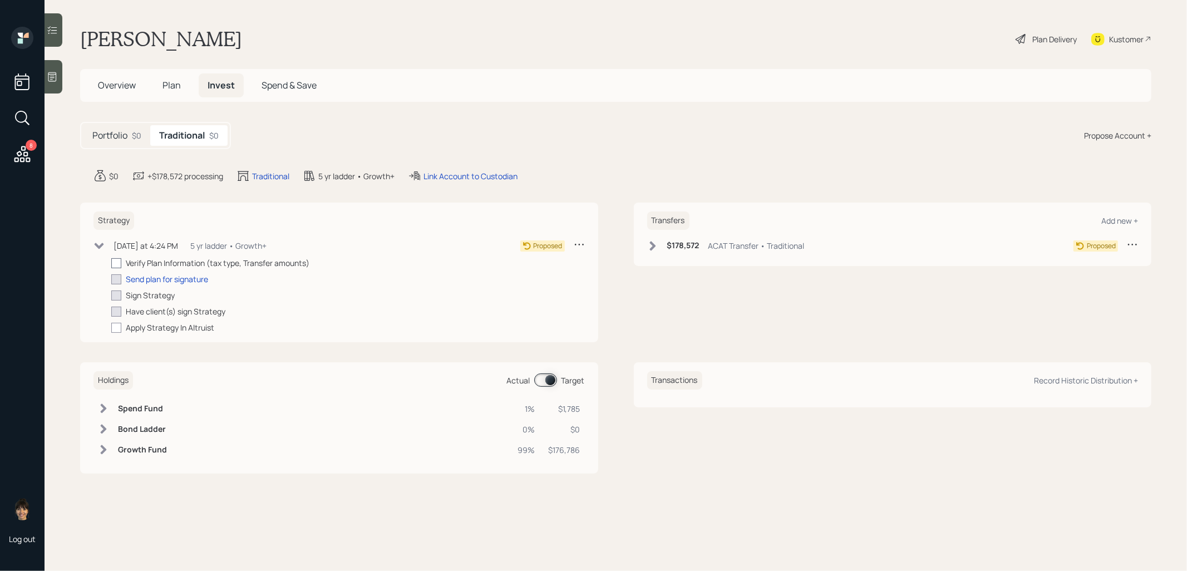
click at [115, 264] on div at bounding box center [116, 263] width 10 height 10
click at [111, 263] on input "checkbox" at bounding box center [111, 263] width 1 height 1
checkbox input "true"
click at [1133, 244] on icon at bounding box center [1132, 245] width 9 height 2
click at [1094, 264] on div "Edit transfer" at bounding box center [1098, 265] width 80 height 11
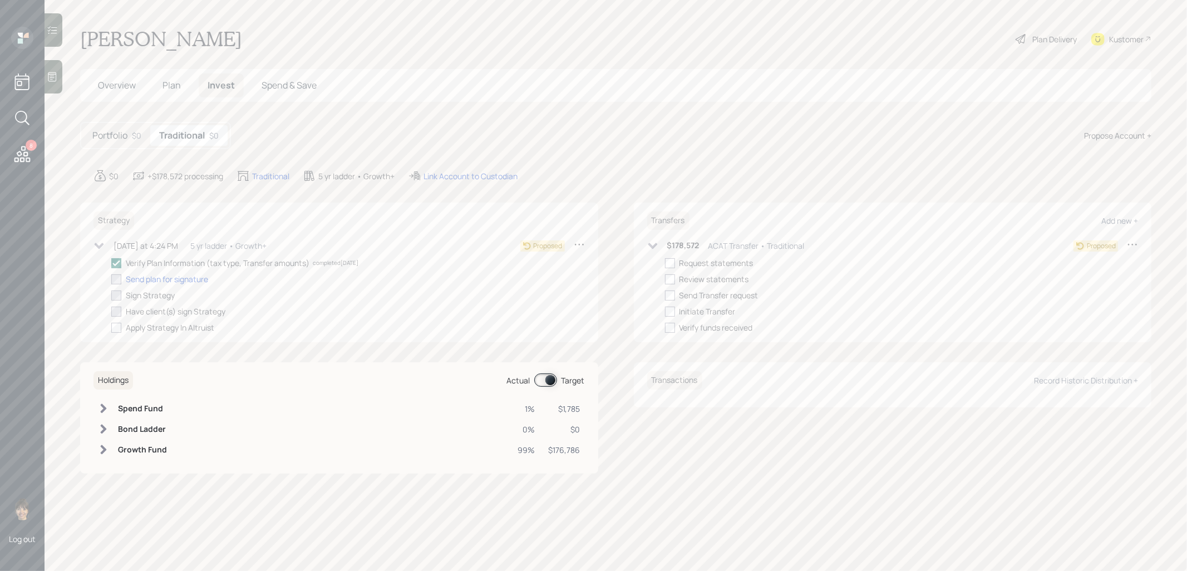
select select "7a52bebe-898f-454c-8c9f-d2dfe6531296"
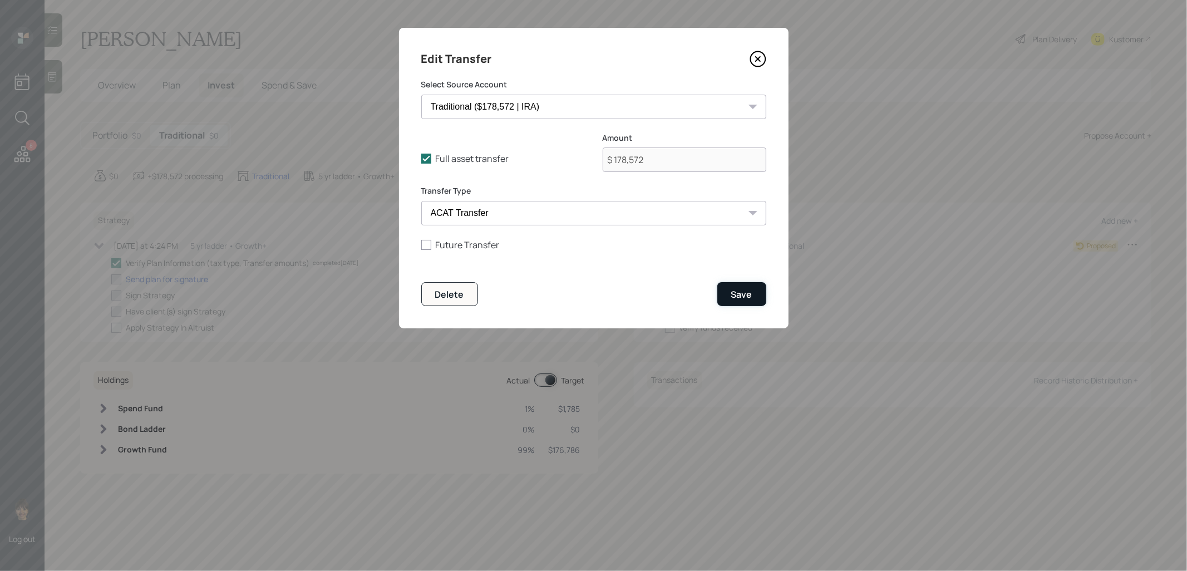
click at [744, 294] on div "Save" at bounding box center [741, 294] width 21 height 12
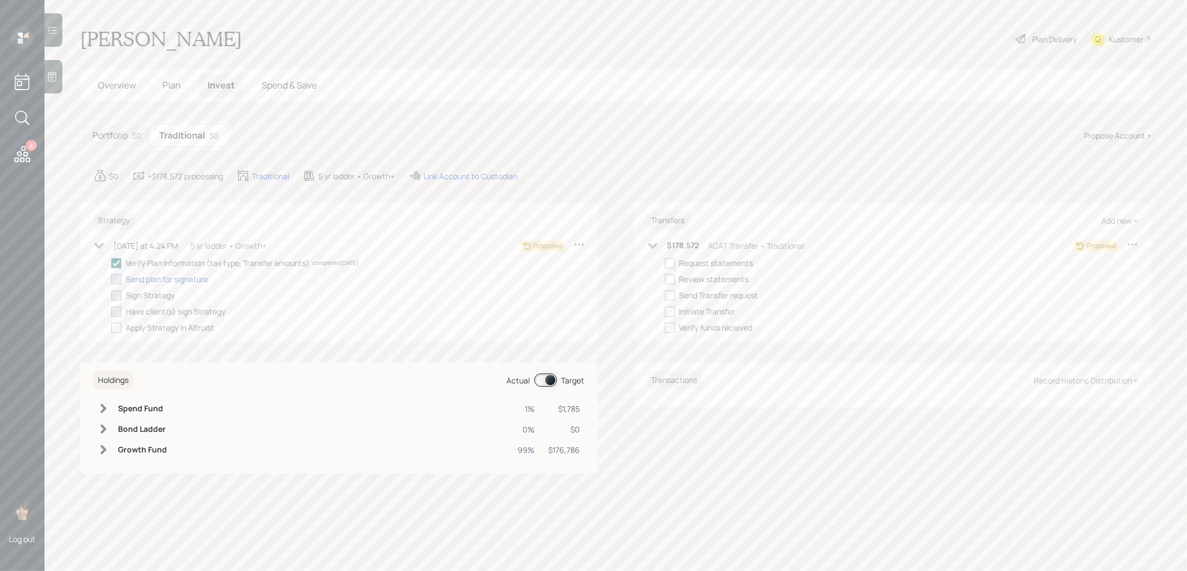
click at [1026, 42] on icon at bounding box center [1021, 38] width 13 height 13
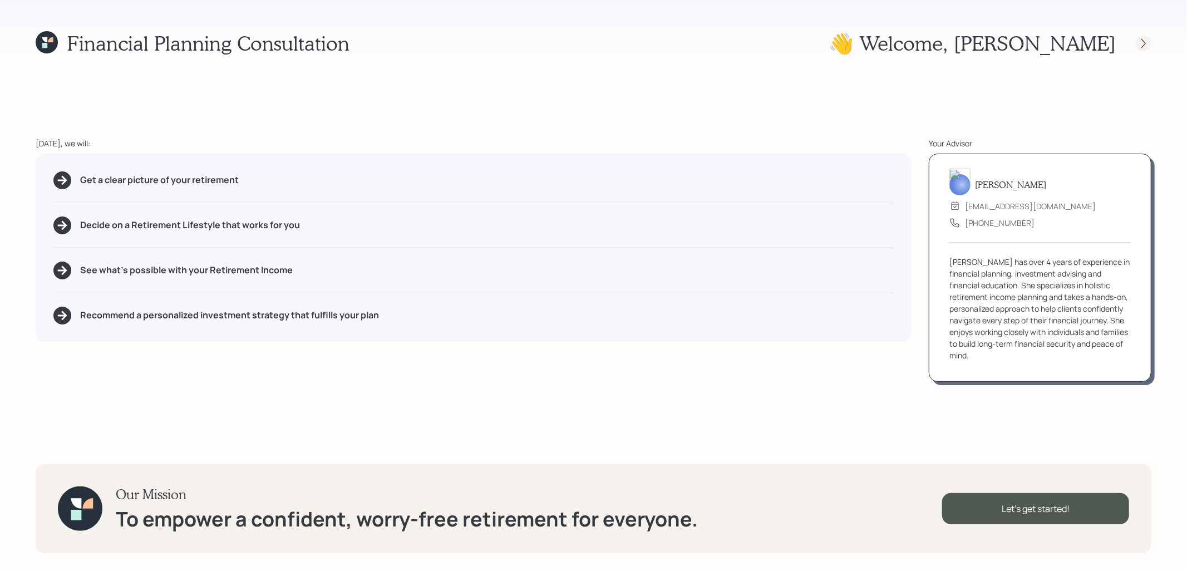
click at [1141, 42] on icon at bounding box center [1143, 43] width 11 height 11
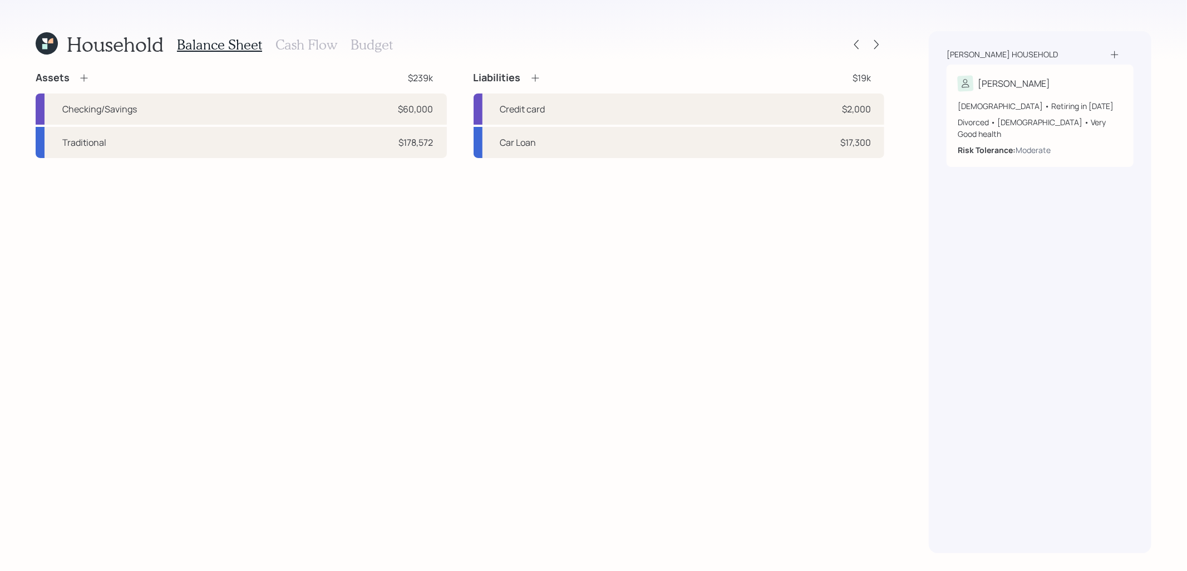
click at [309, 47] on h3 "Cash Flow" at bounding box center [307, 45] width 62 height 16
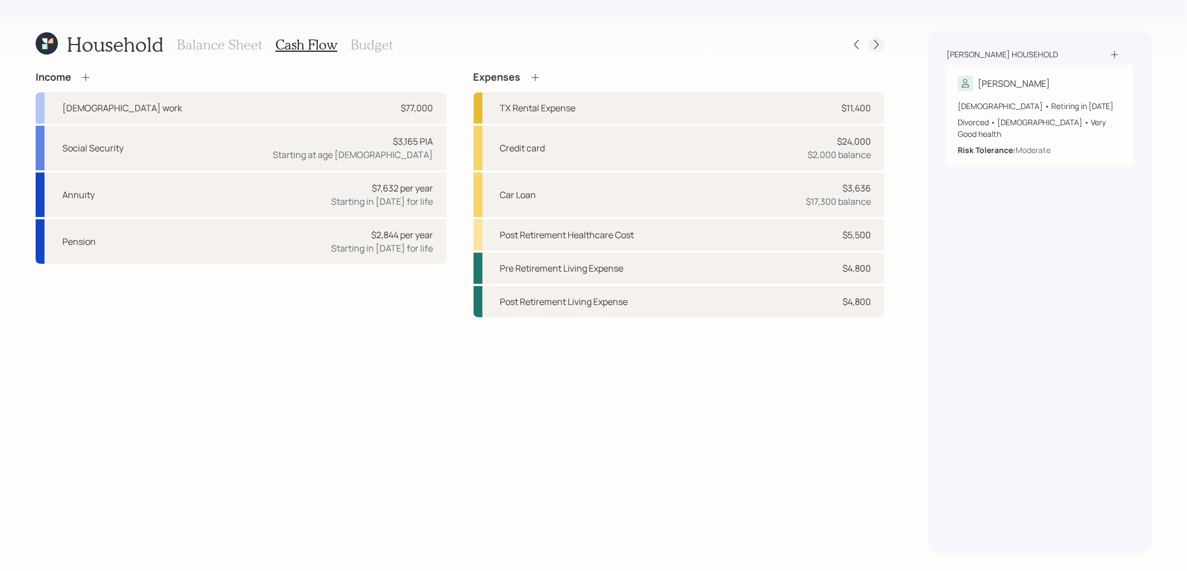
click at [874, 47] on icon at bounding box center [876, 44] width 11 height 11
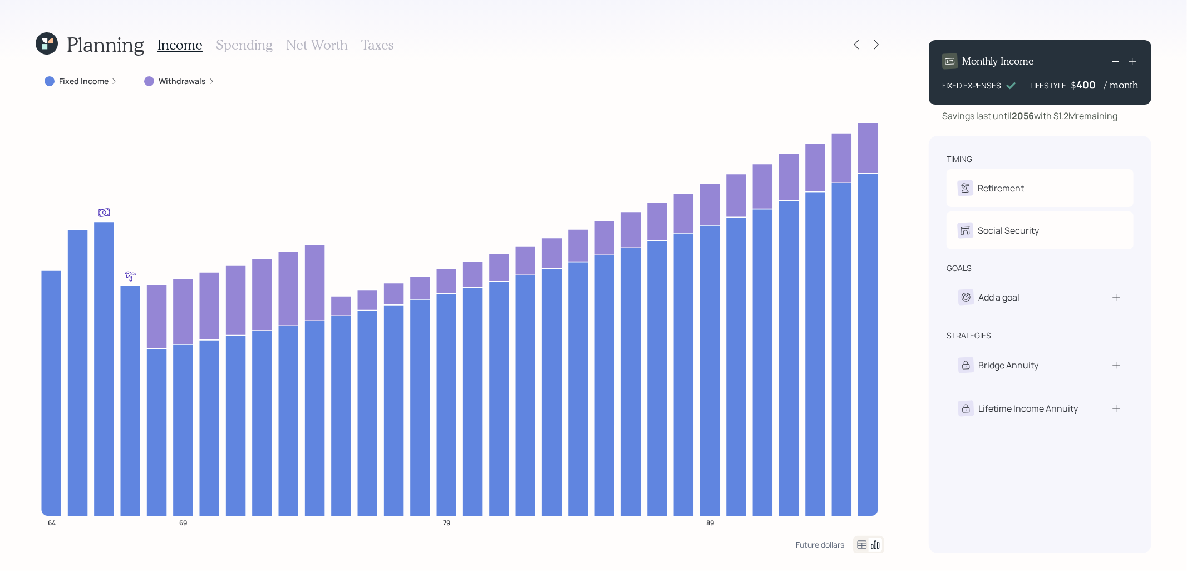
click at [874, 46] on icon at bounding box center [876, 44] width 11 height 11
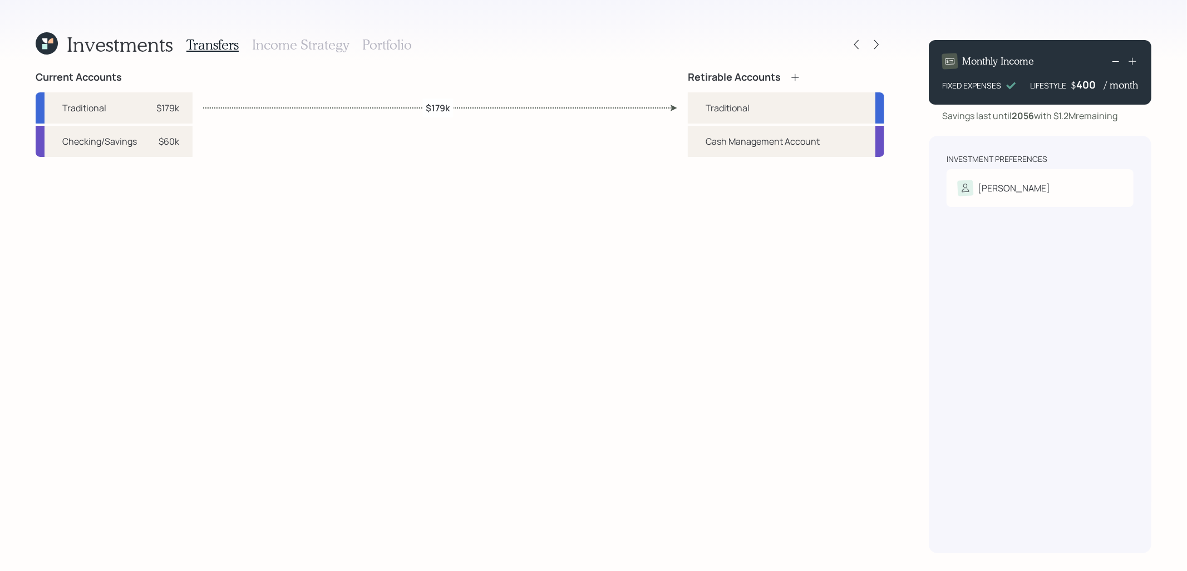
click at [288, 41] on h3 "Income Strategy" at bounding box center [300, 45] width 97 height 16
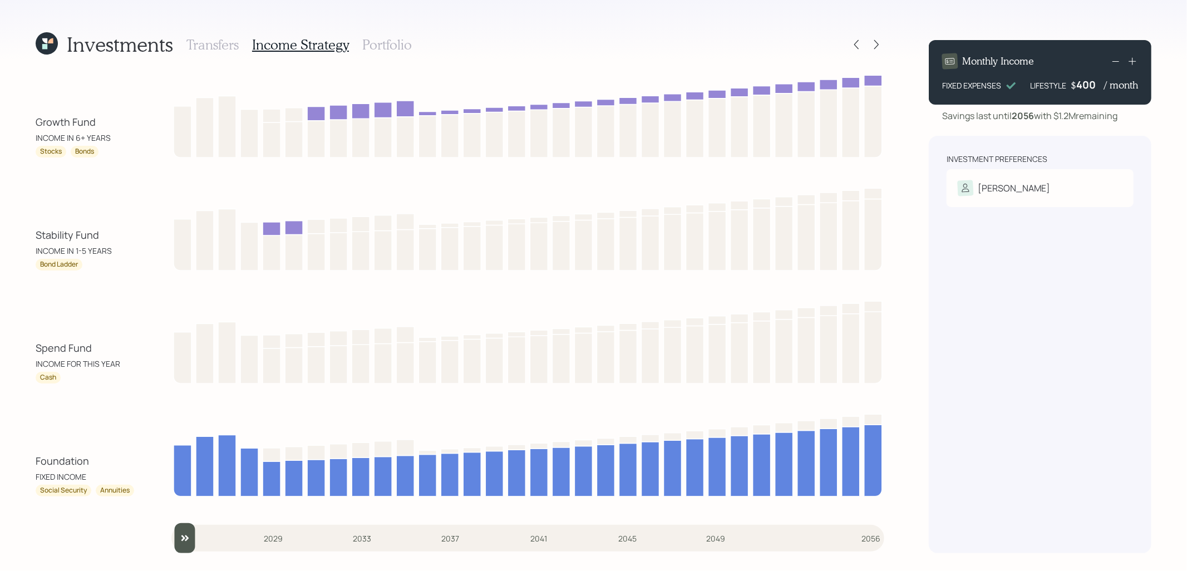
click at [392, 46] on h3 "Portfolio" at bounding box center [387, 45] width 50 height 16
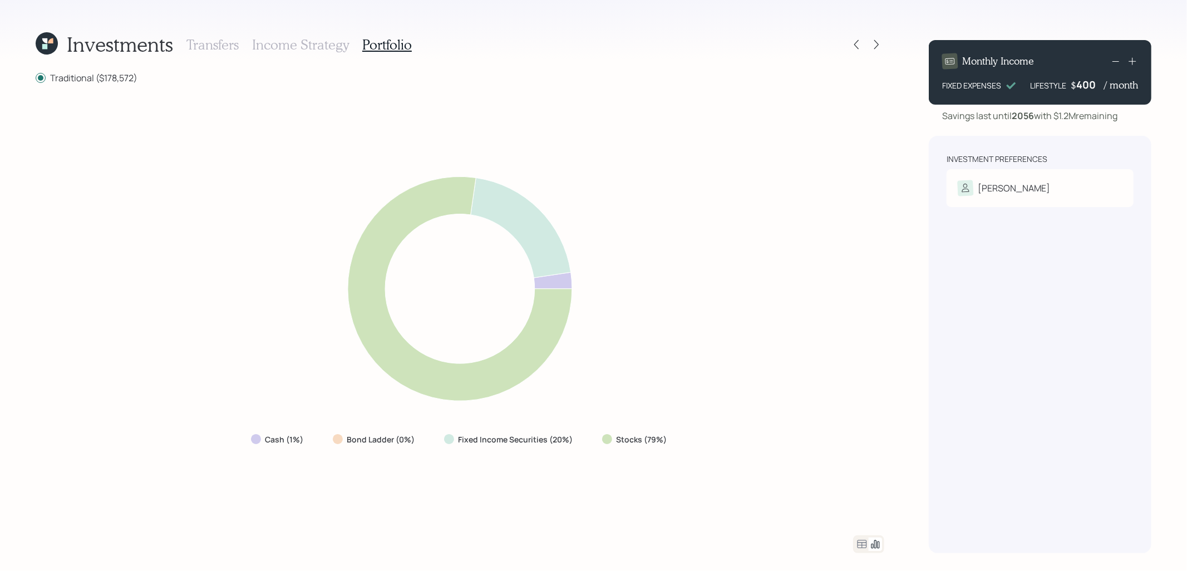
click at [289, 45] on h3 "Income Strategy" at bounding box center [300, 45] width 97 height 16
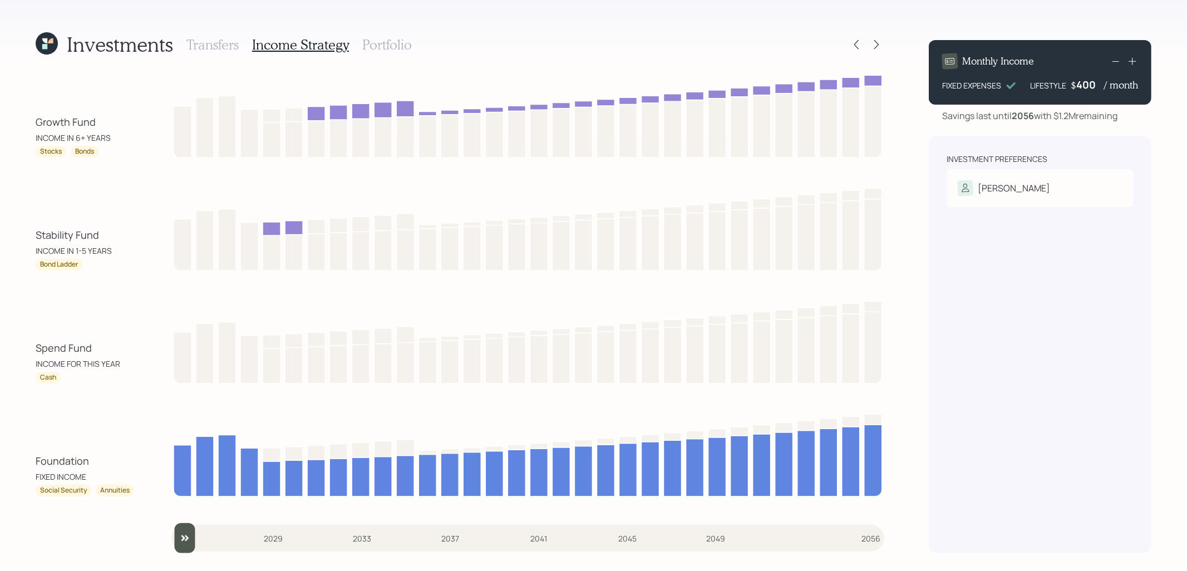
click at [395, 43] on h3 "Portfolio" at bounding box center [387, 45] width 50 height 16
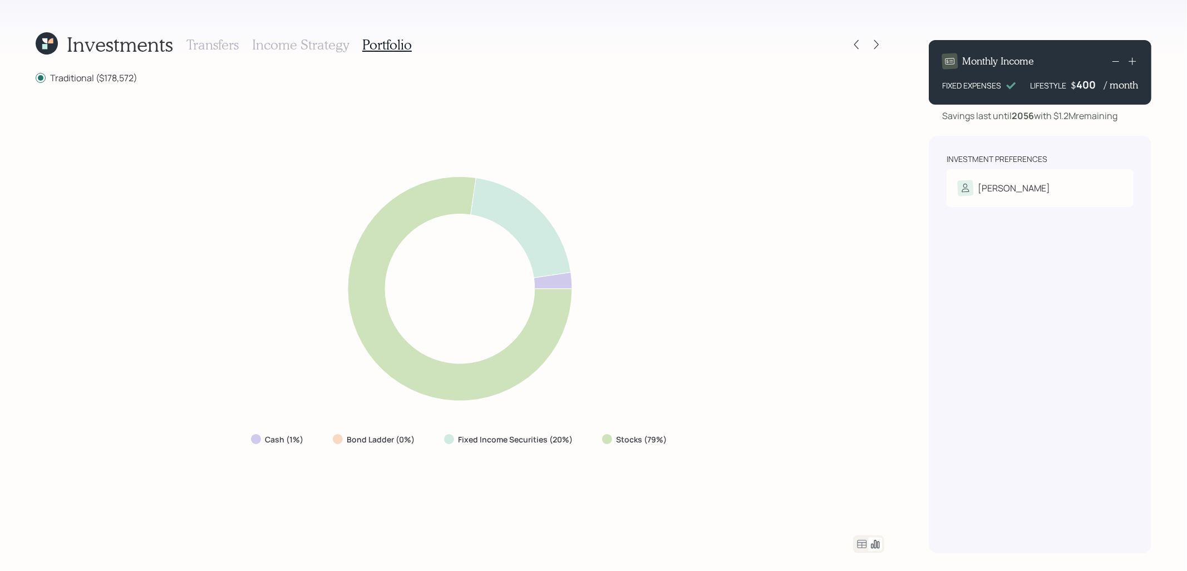
click at [293, 46] on h3 "Income Strategy" at bounding box center [300, 45] width 97 height 16
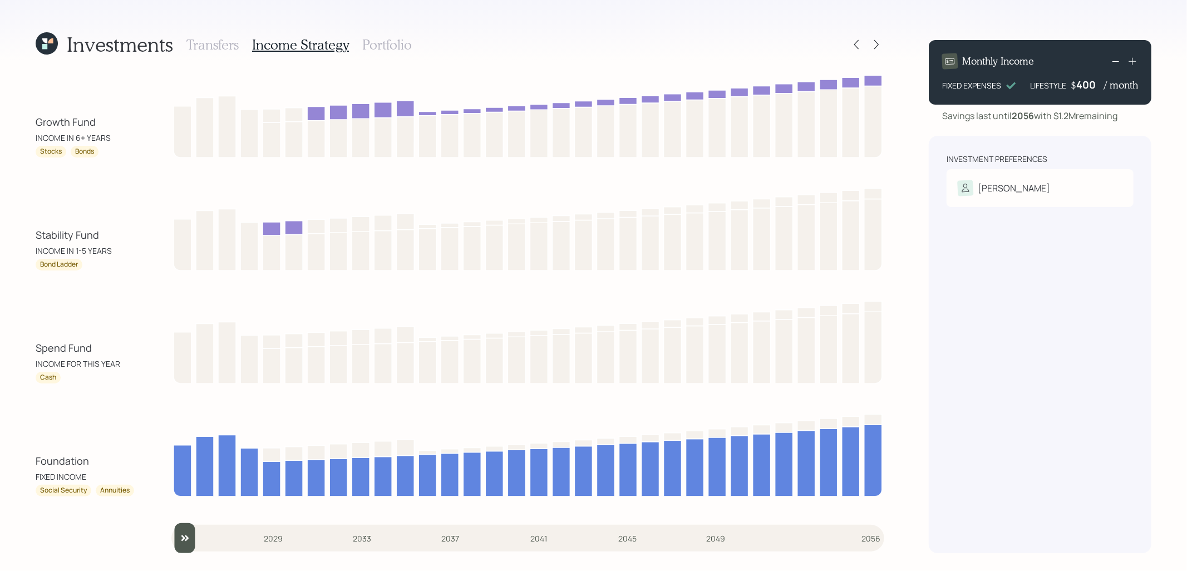
click at [393, 39] on h3 "Portfolio" at bounding box center [387, 45] width 50 height 16
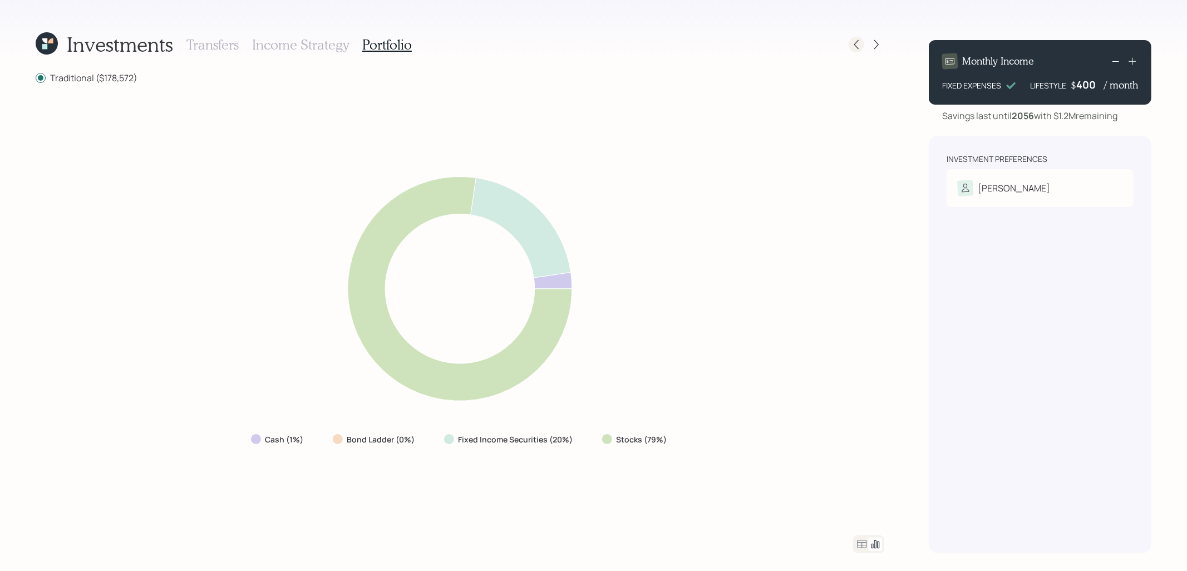
click at [854, 44] on icon at bounding box center [856, 44] width 11 height 11
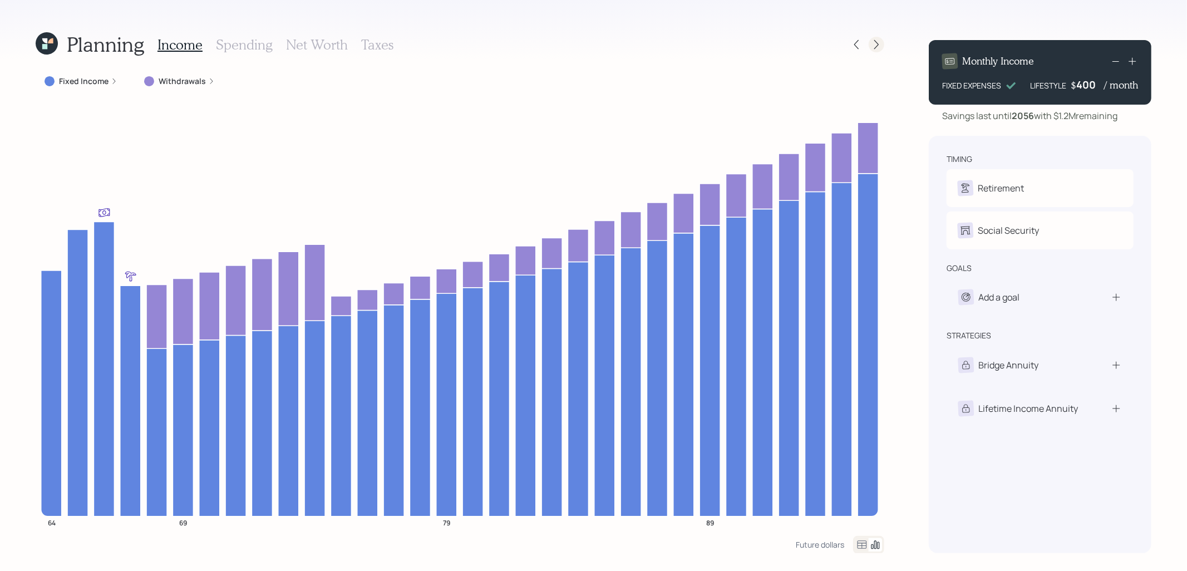
click at [873, 47] on icon at bounding box center [876, 44] width 11 height 11
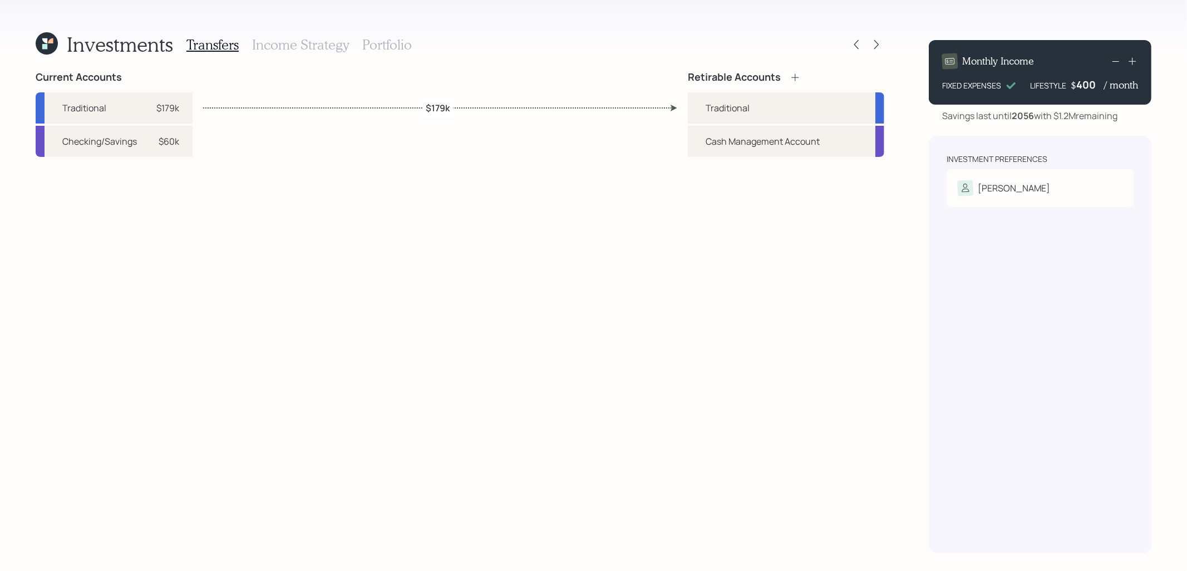
click at [295, 46] on h3 "Income Strategy" at bounding box center [300, 45] width 97 height 16
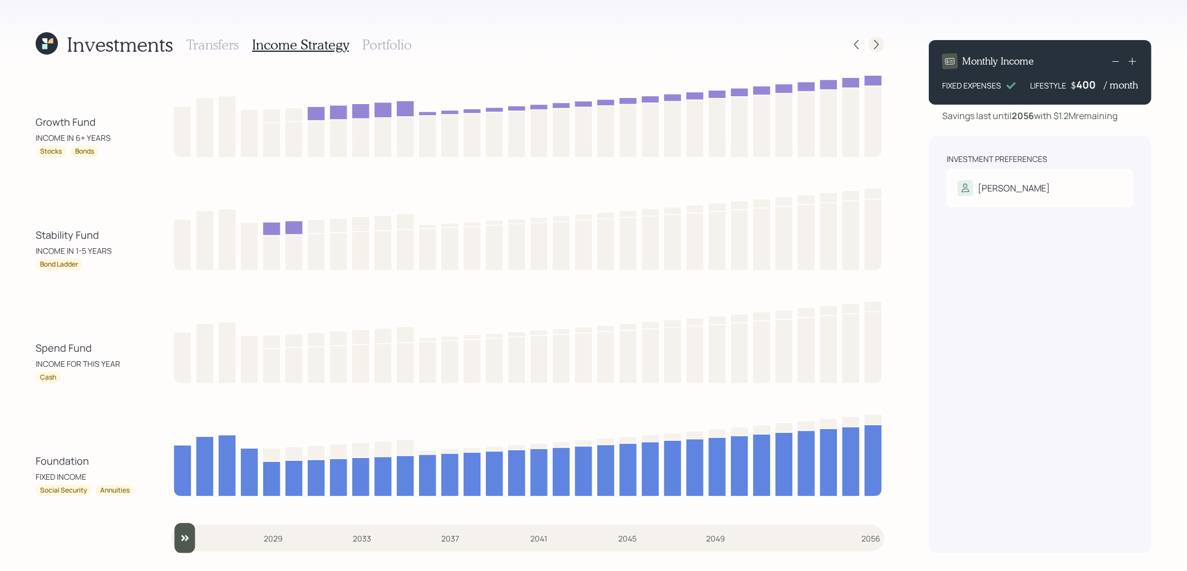
click at [878, 45] on icon at bounding box center [876, 44] width 4 height 9
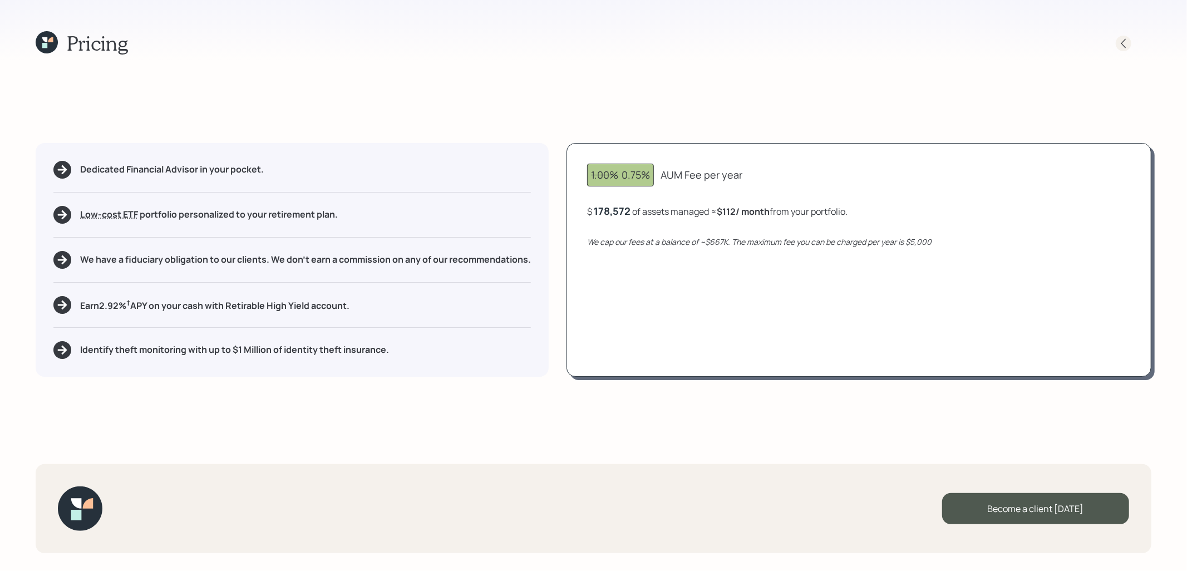
click at [1122, 38] on icon at bounding box center [1123, 43] width 11 height 11
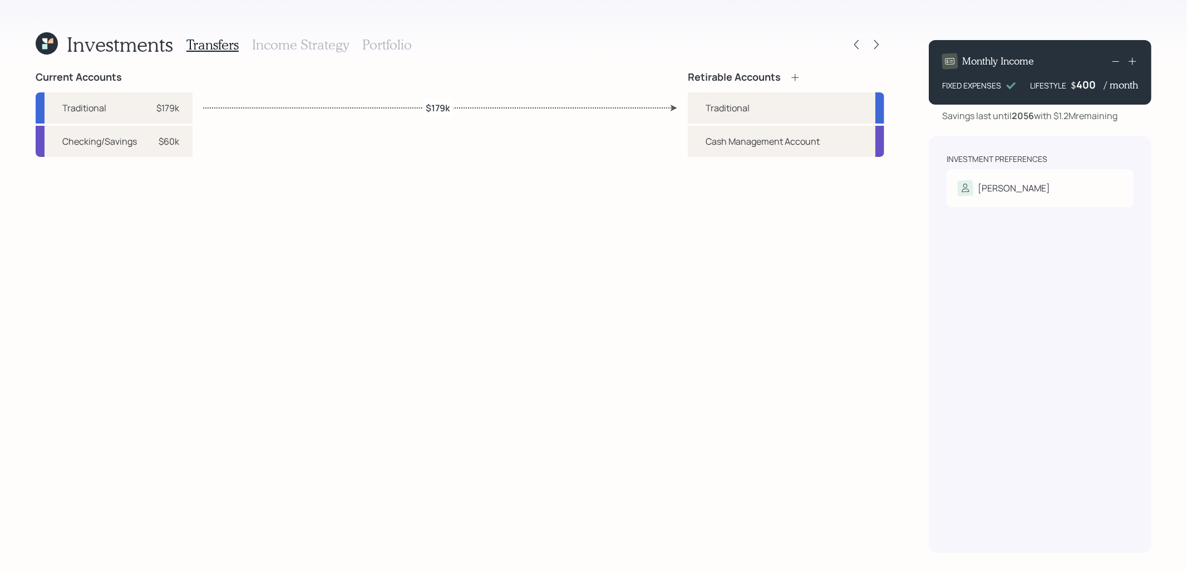
click at [50, 40] on icon at bounding box center [50, 40] width 5 height 5
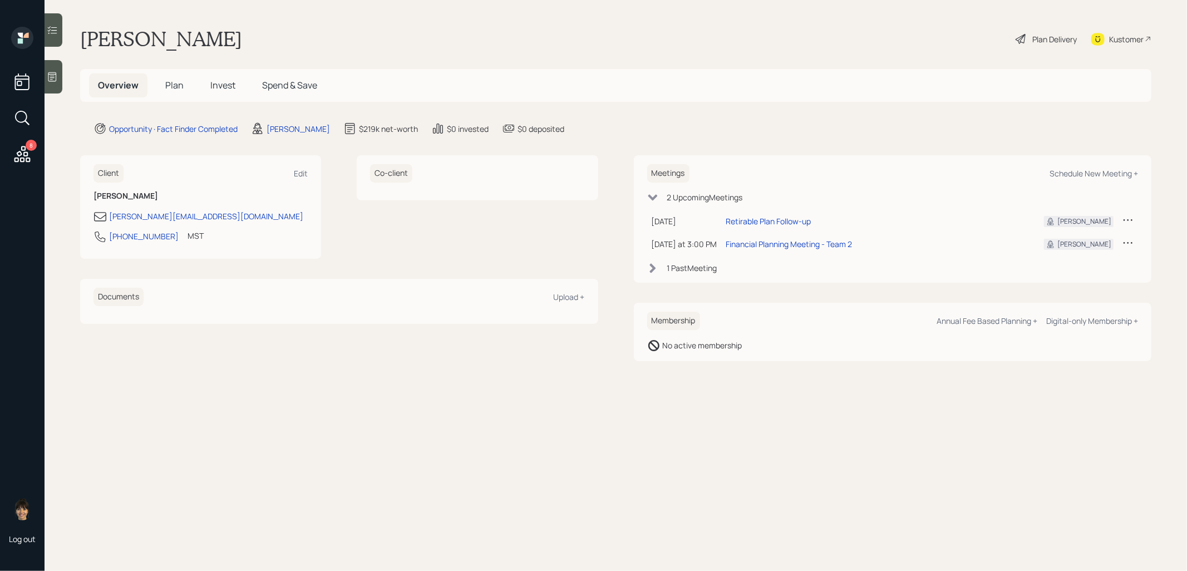
click at [223, 86] on span "Invest" at bounding box center [222, 85] width 25 height 12
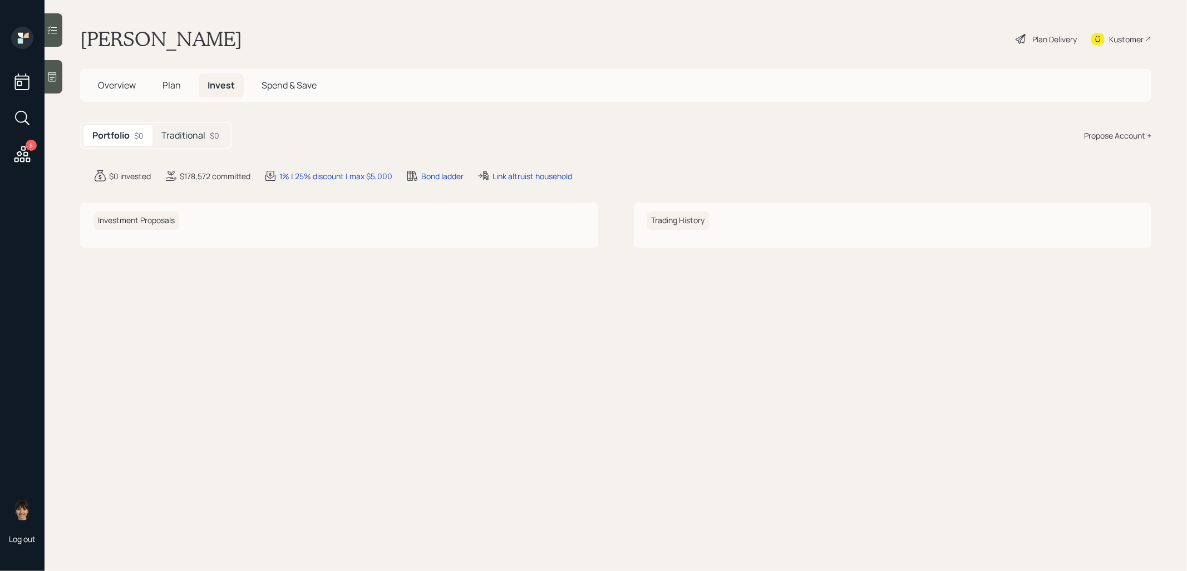
click at [1041, 36] on div "Plan Delivery" at bounding box center [1054, 39] width 45 height 12
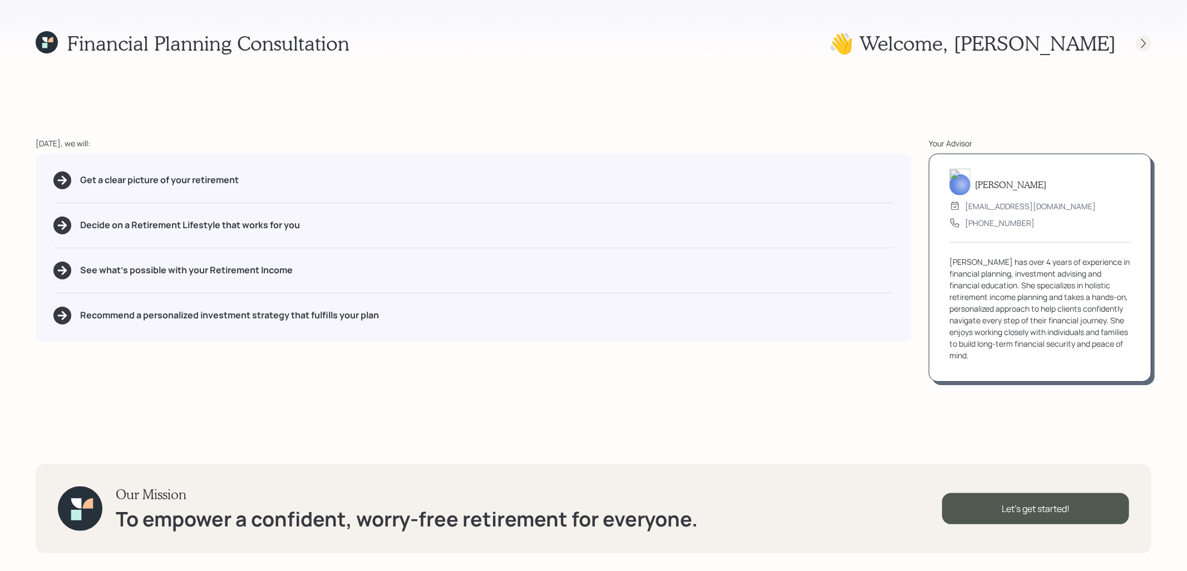
click at [1144, 43] on icon at bounding box center [1143, 43] width 11 height 11
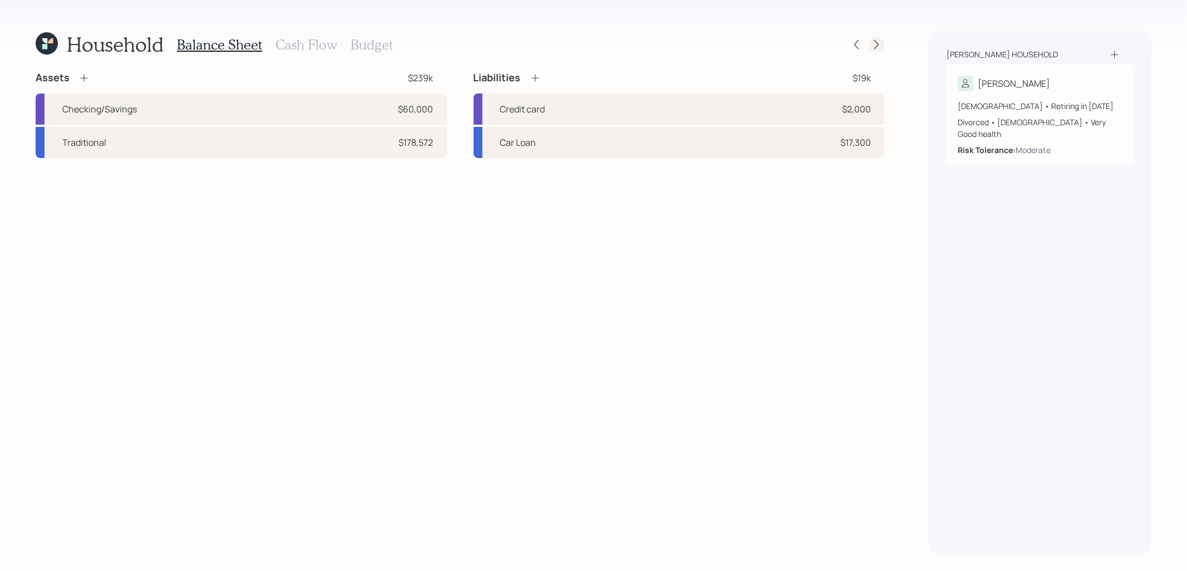
click at [875, 45] on icon at bounding box center [876, 44] width 11 height 11
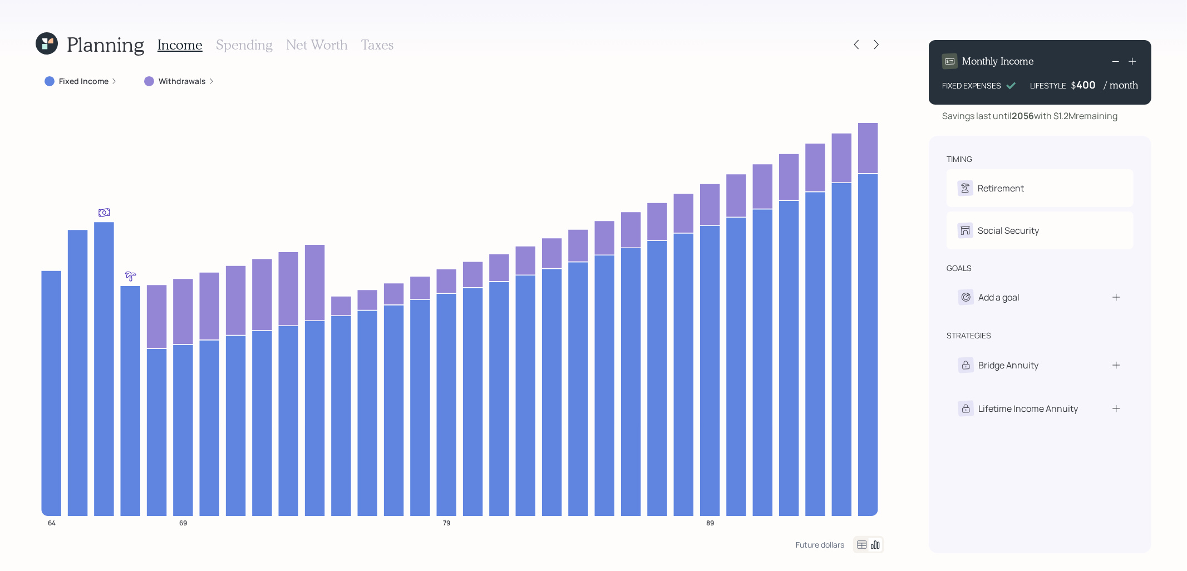
click at [875, 45] on icon at bounding box center [876, 44] width 11 height 11
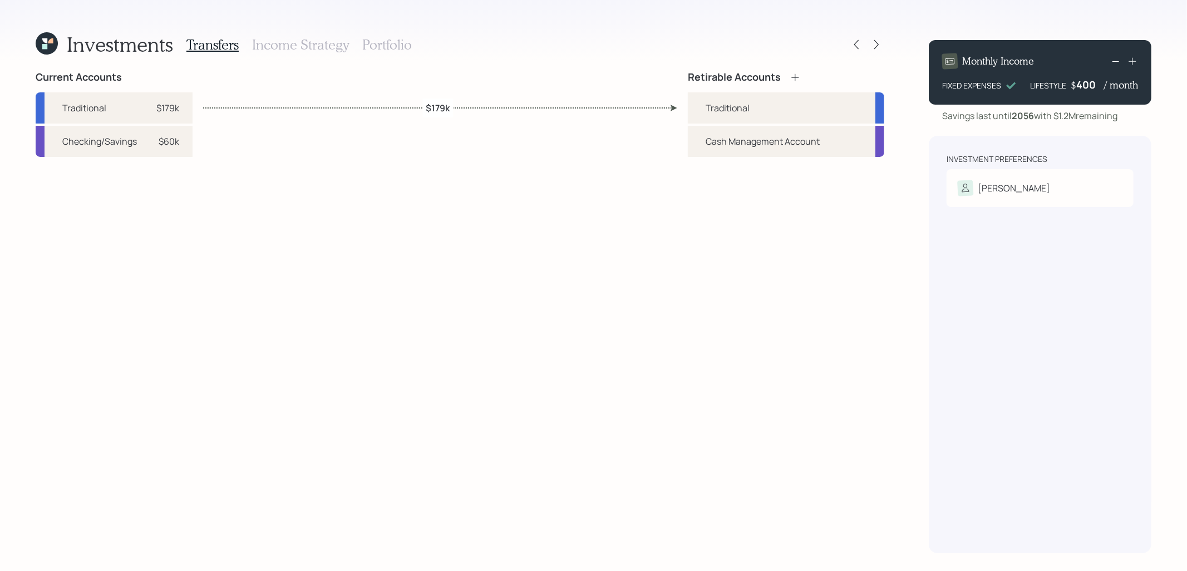
click at [383, 37] on h3 "Portfolio" at bounding box center [387, 45] width 50 height 16
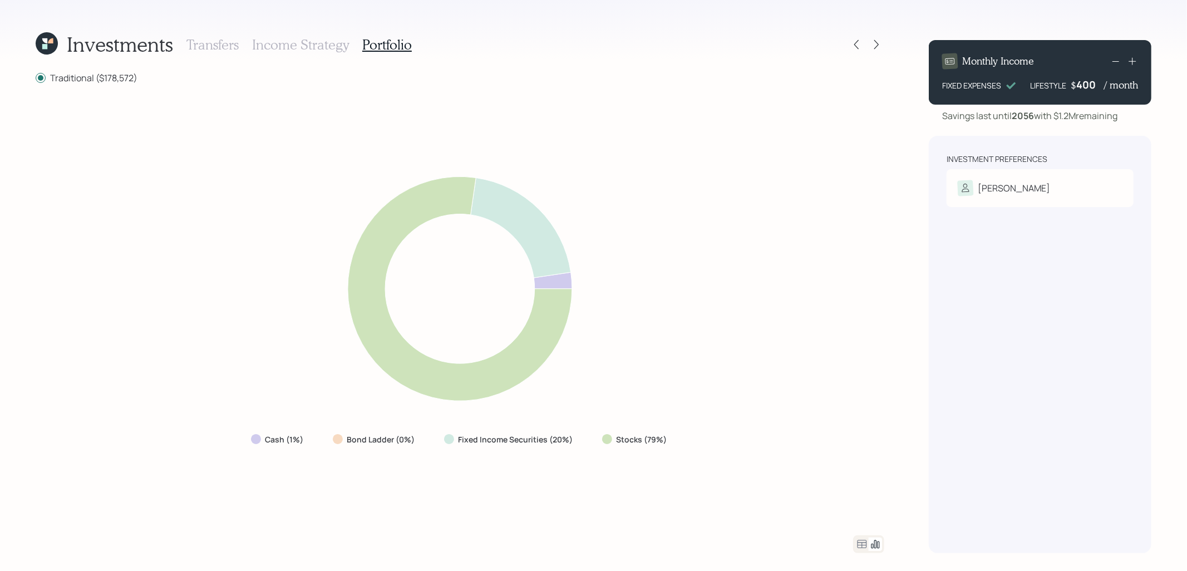
click at [309, 46] on h3 "Income Strategy" at bounding box center [300, 45] width 97 height 16
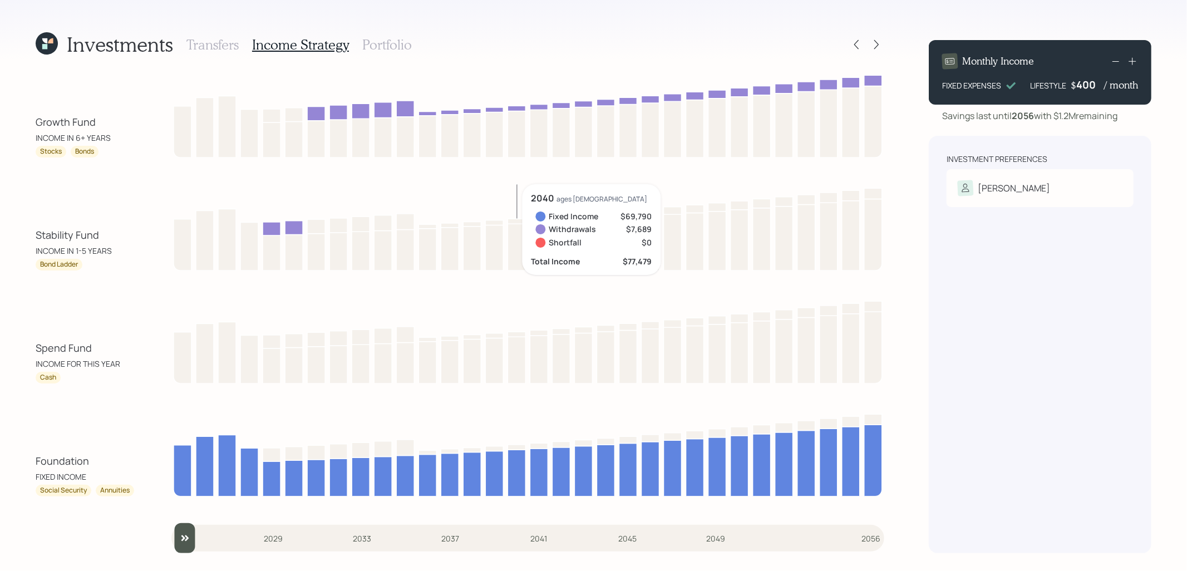
click at [372, 47] on h3 "Portfolio" at bounding box center [387, 45] width 50 height 16
